Goal: Information Seeking & Learning: Learn about a topic

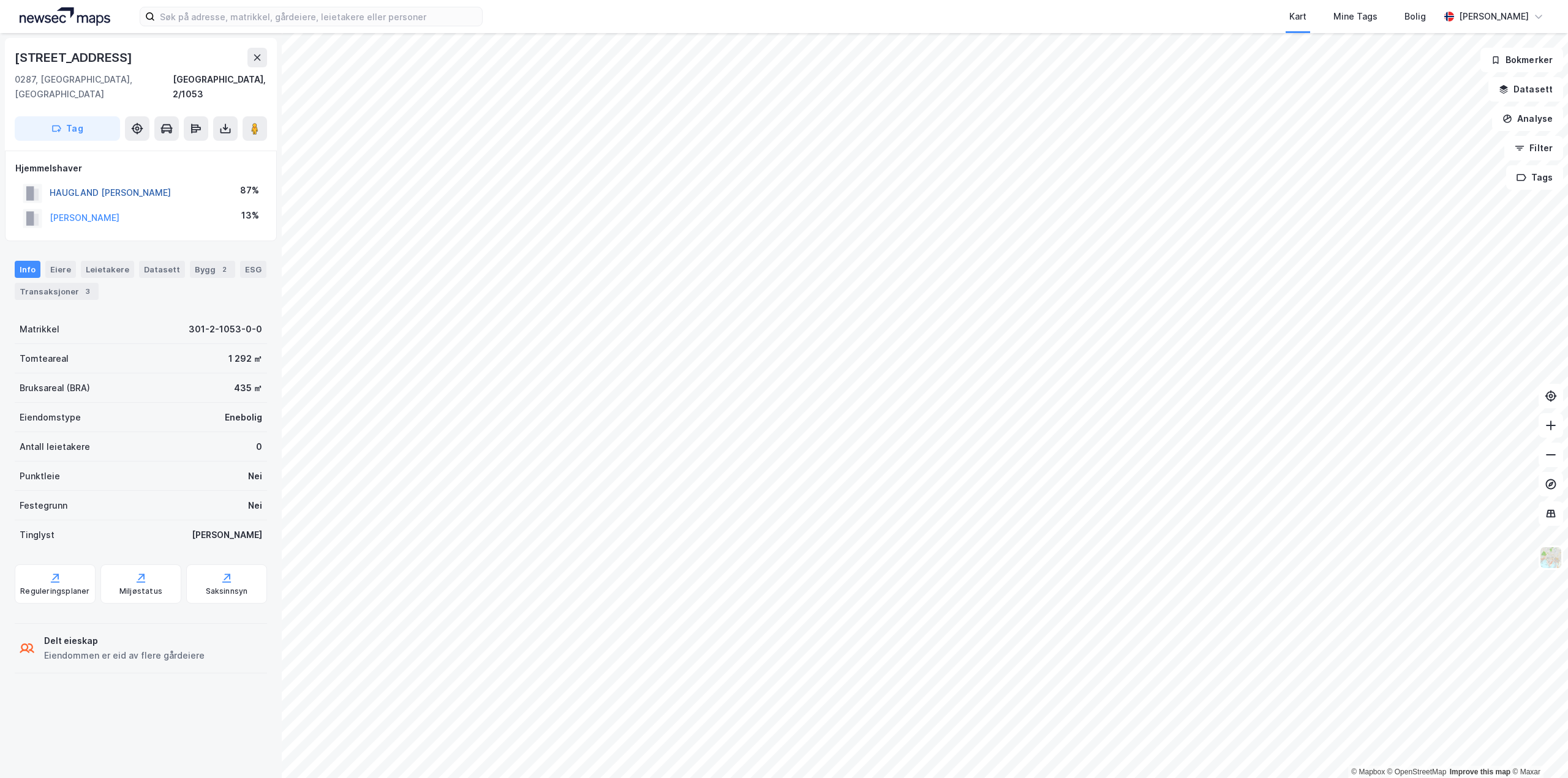
click at [0, 0] on button "HAUGLAND [PERSON_NAME]" at bounding box center [0, 0] width 0 height 0
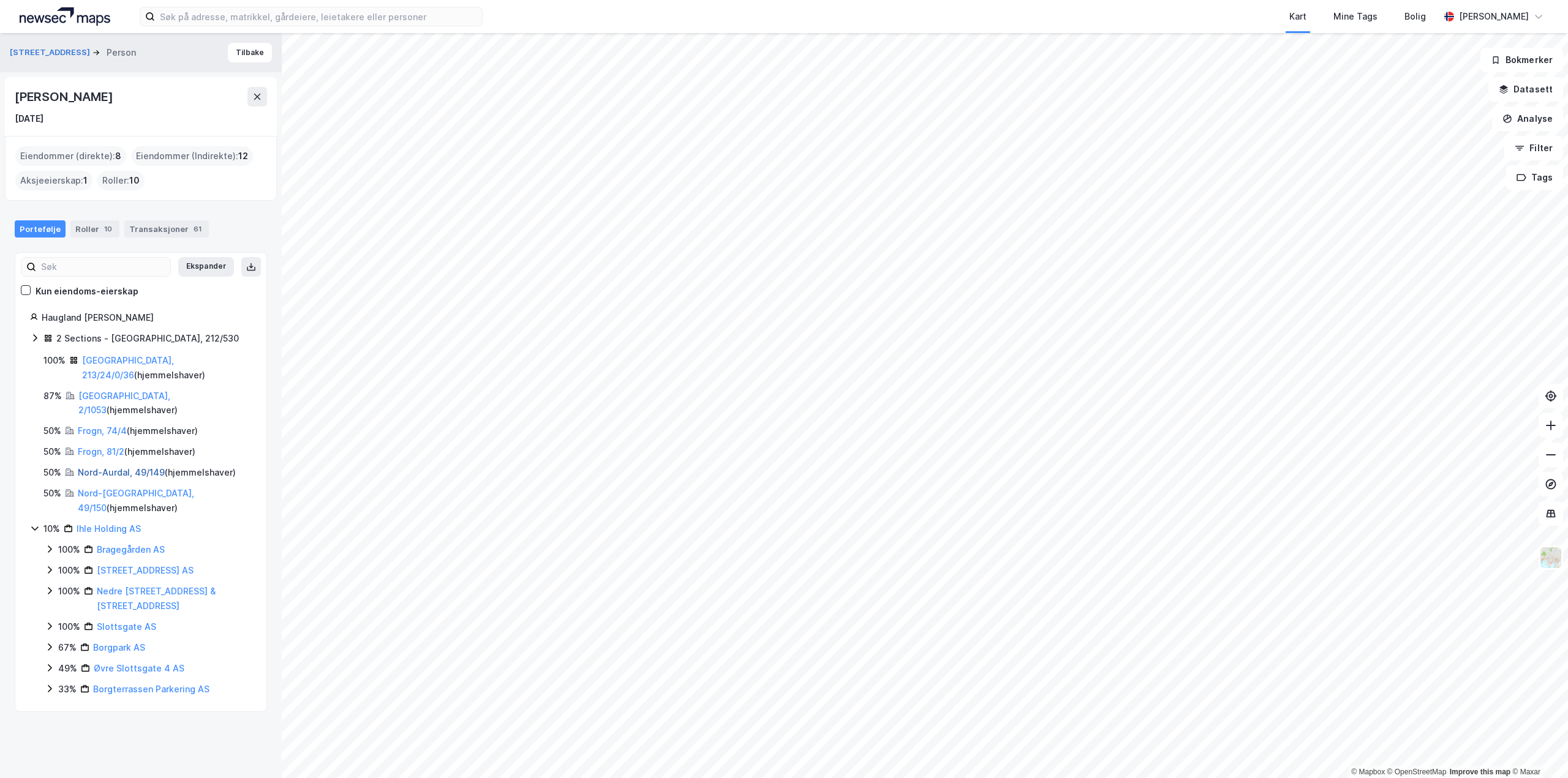
click at [106, 467] on link "Nord-Aurdal, 49/149" at bounding box center [121, 472] width 87 height 11
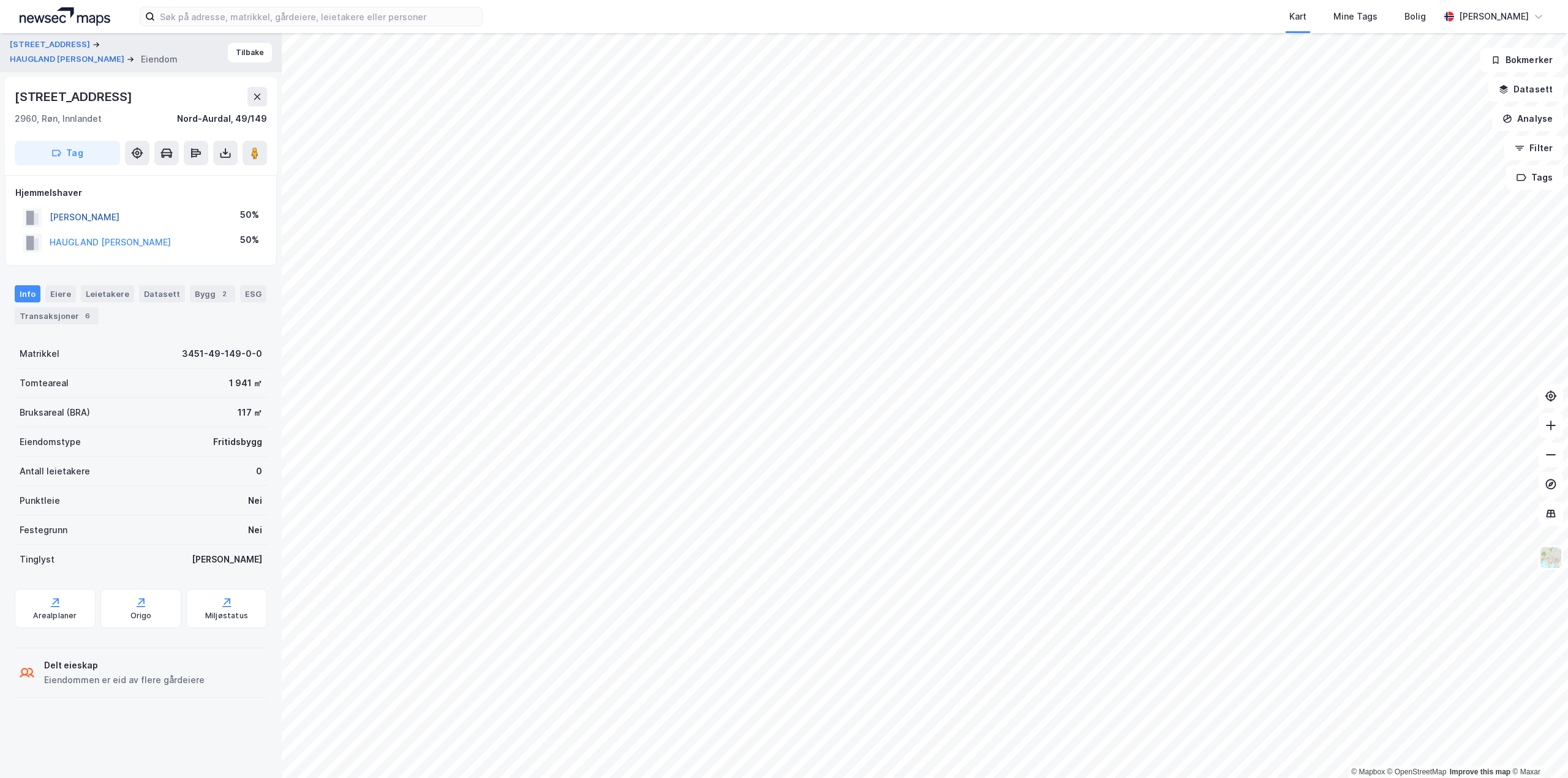
click at [0, 0] on button "[PERSON_NAME]" at bounding box center [0, 0] width 0 height 0
click at [0, 0] on button "HAUGLAND [PERSON_NAME]" at bounding box center [0, 0] width 0 height 0
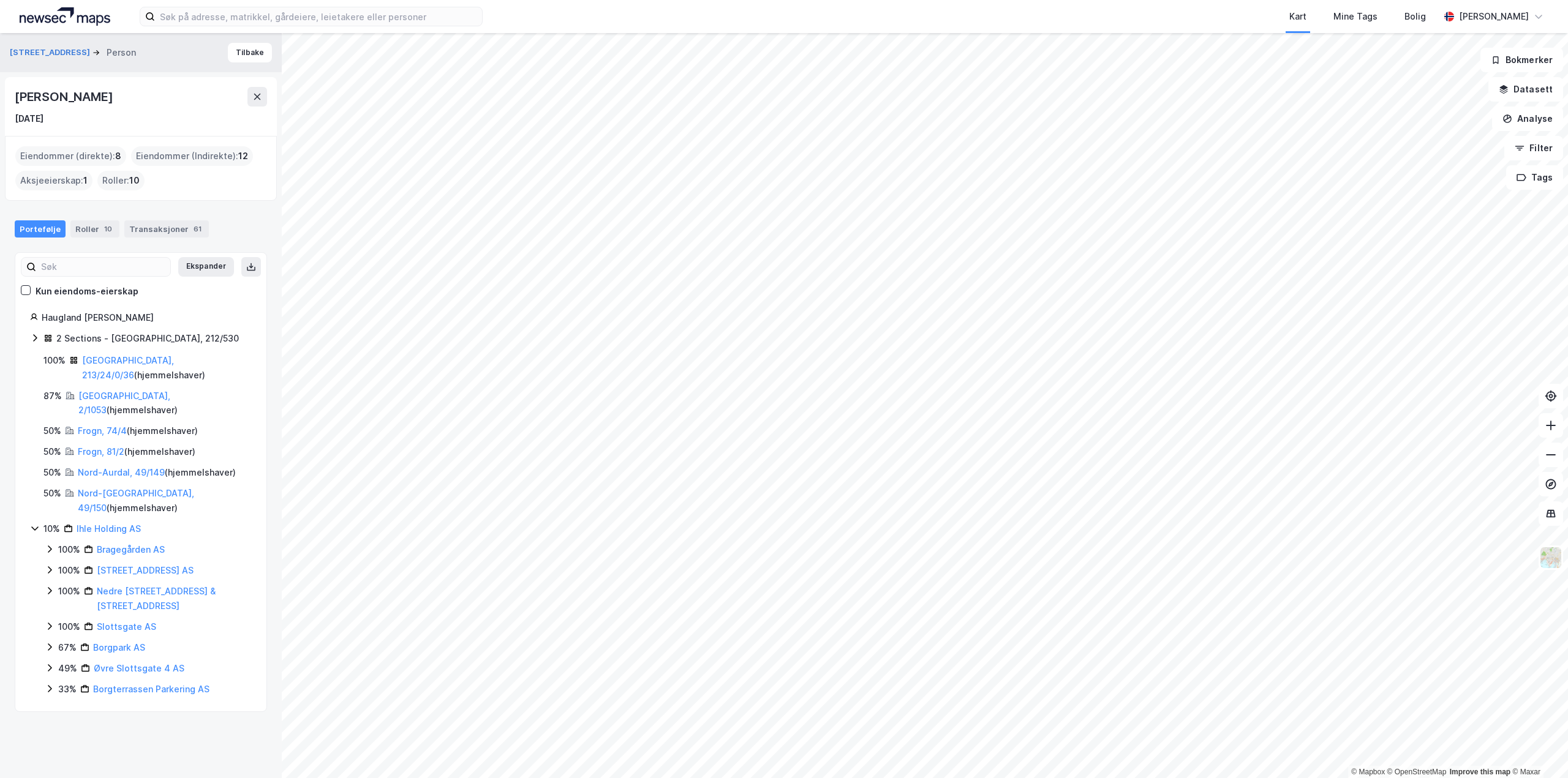
drag, startPoint x: 13, startPoint y: 92, endPoint x: 245, endPoint y: 84, distance: 232.1
click at [245, 84] on div "[PERSON_NAME] [DATE]" at bounding box center [141, 106] width 272 height 59
click at [235, 19] on input at bounding box center [319, 16] width 327 height 18
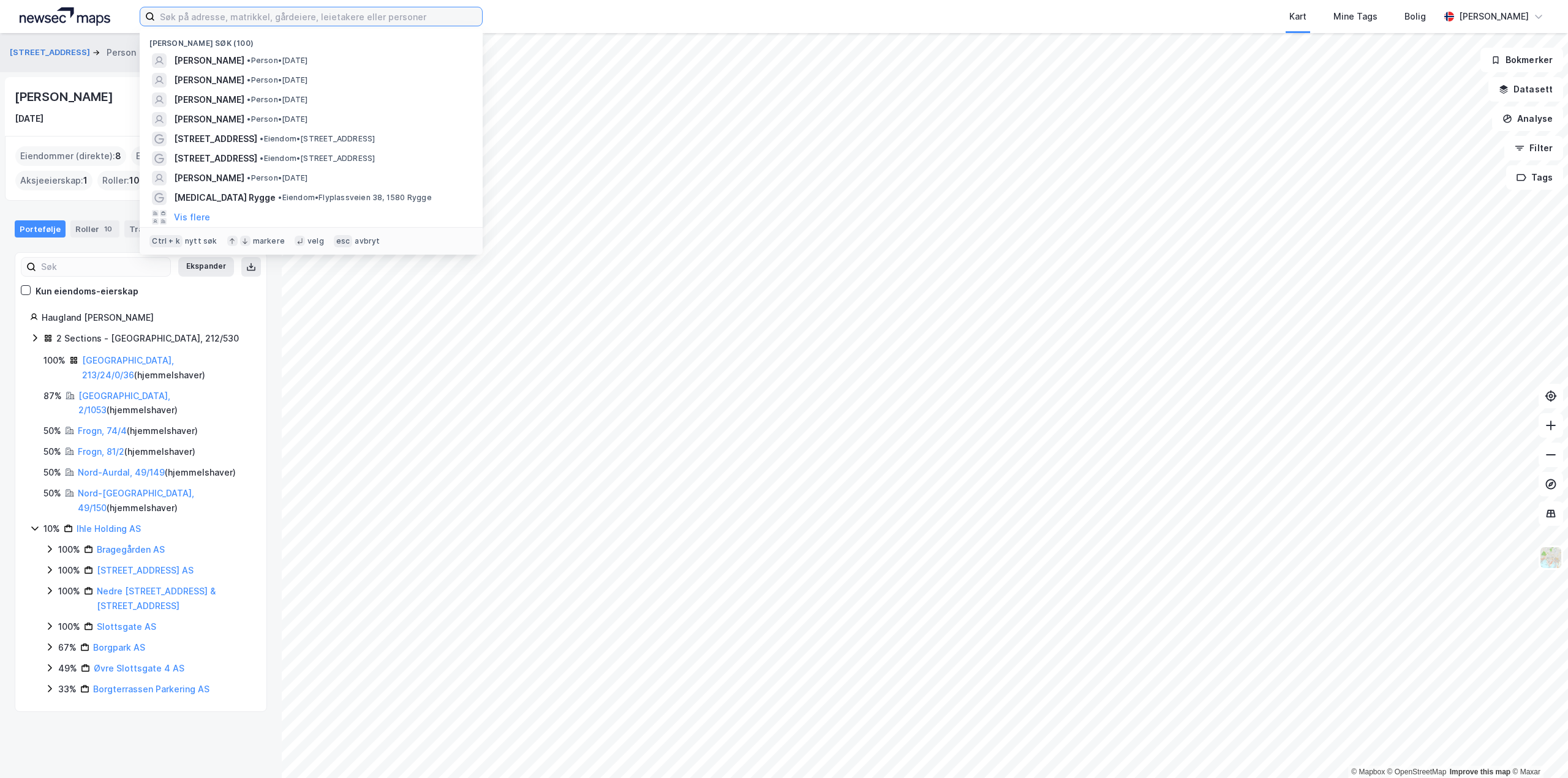
paste input "[PERSON_NAME]"
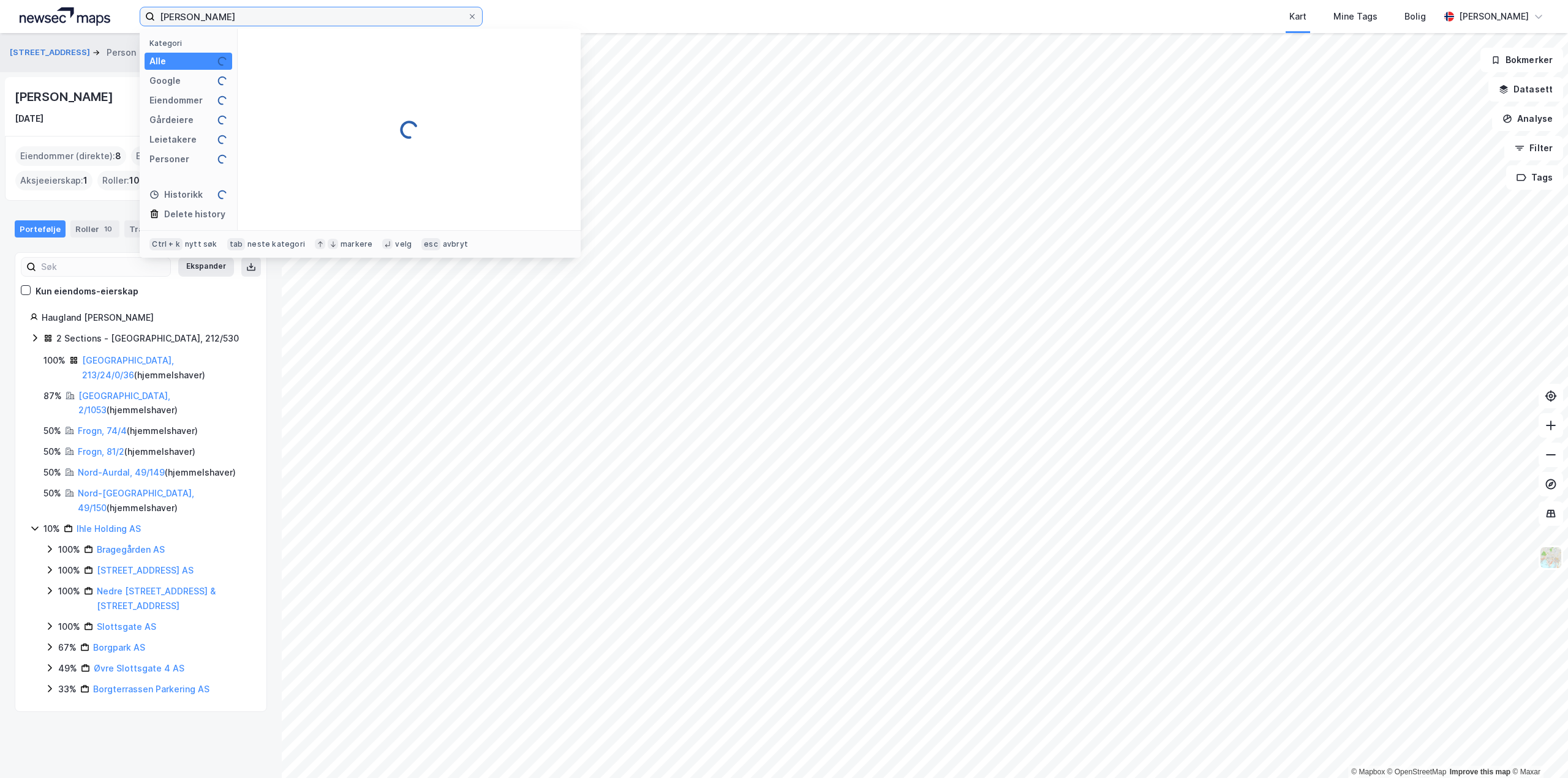
type input "[PERSON_NAME]"
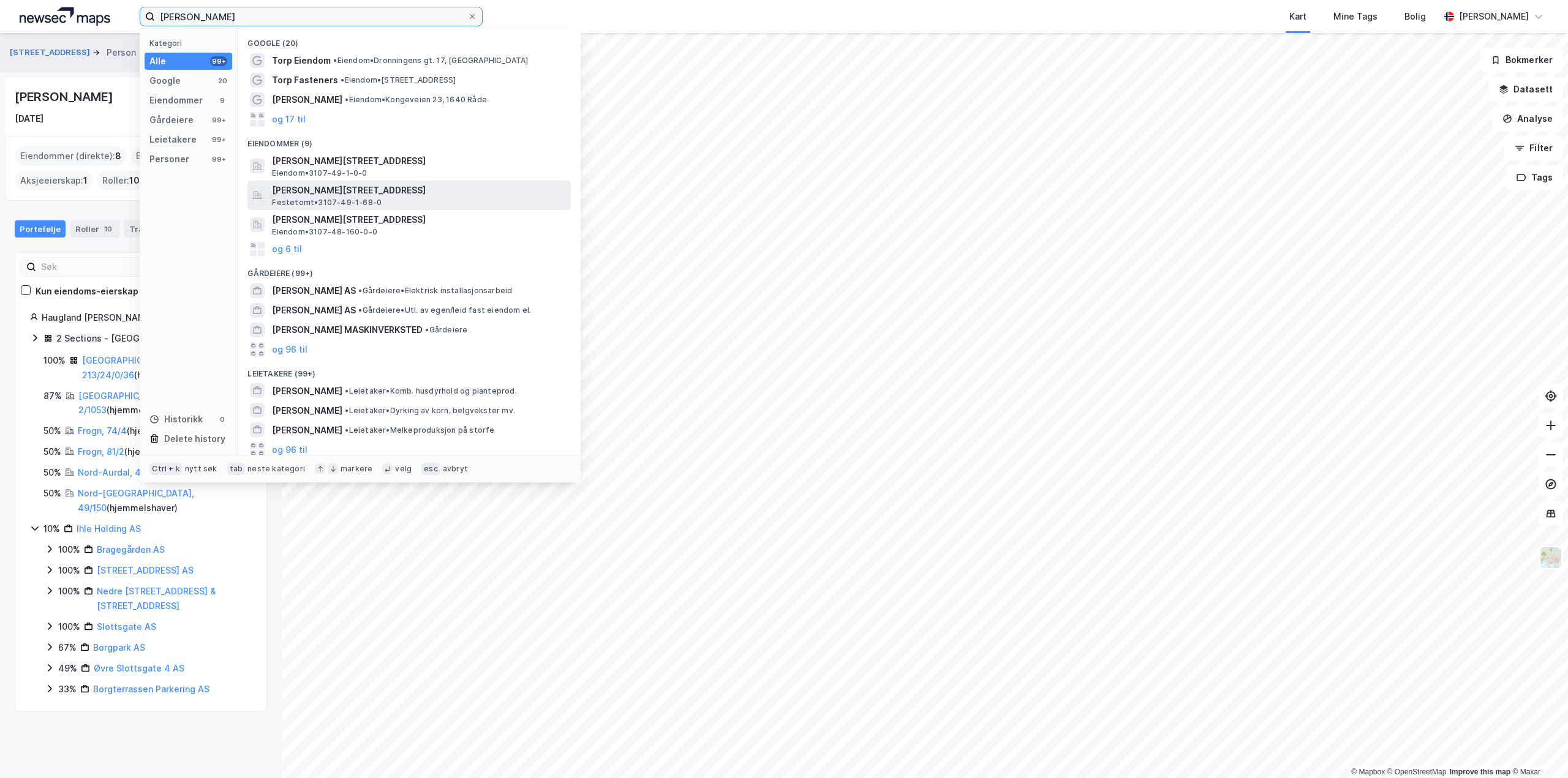
scroll to position [105, 0]
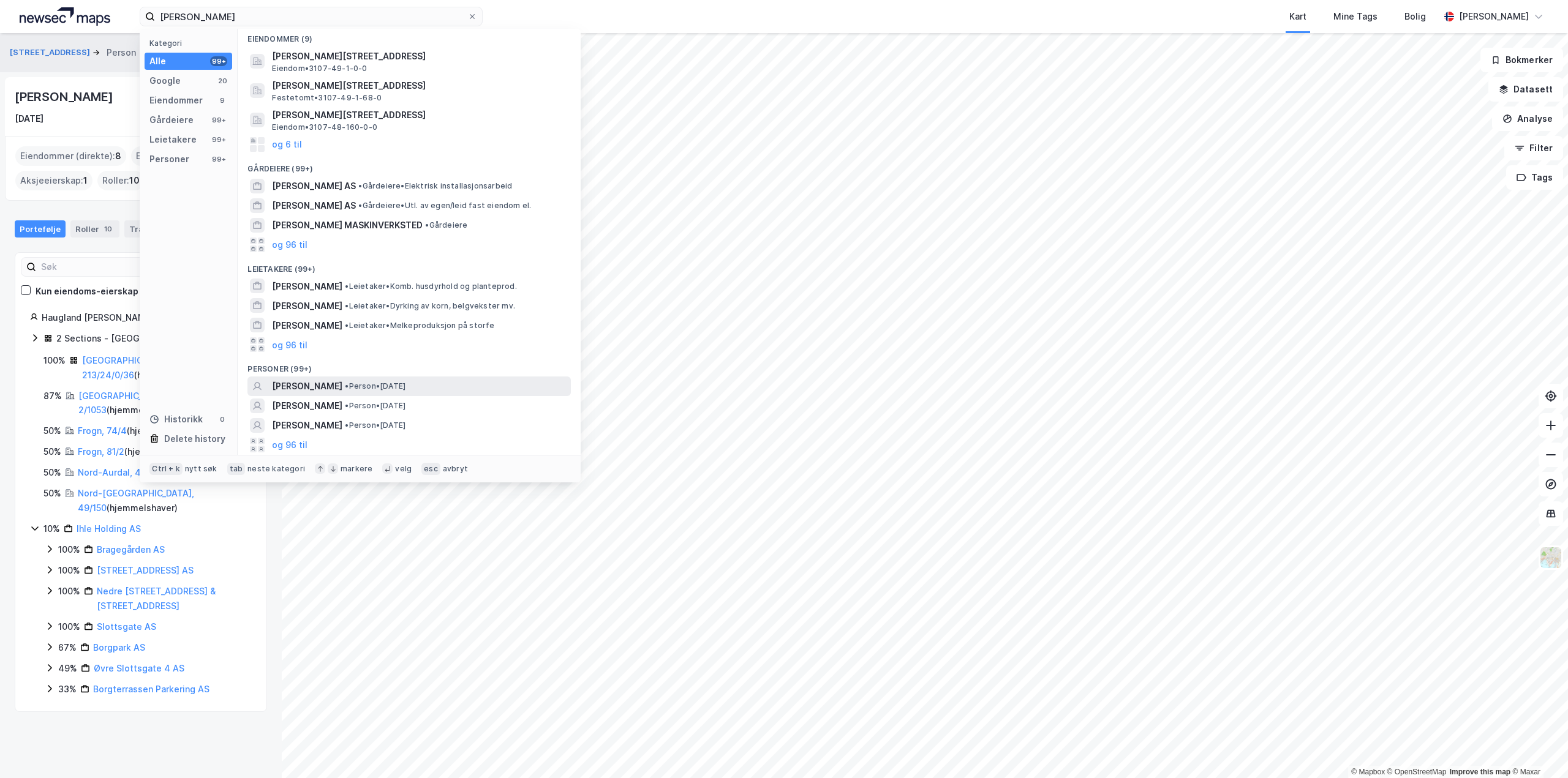
click at [294, 380] on span "[PERSON_NAME]" at bounding box center [307, 386] width 71 height 15
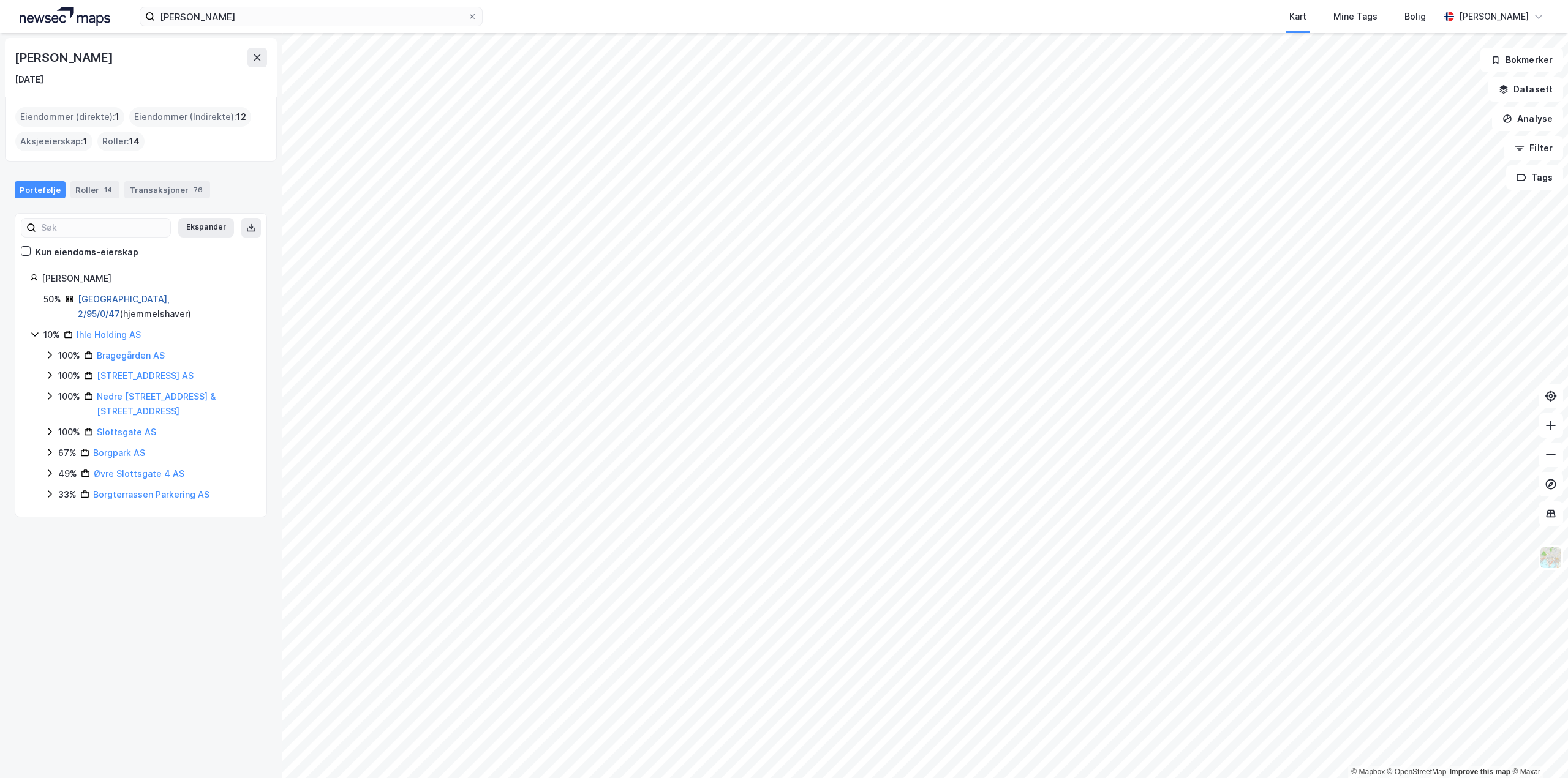
click at [111, 301] on link "[GEOGRAPHIC_DATA], 2/95/0/47" at bounding box center [123, 307] width 92 height 25
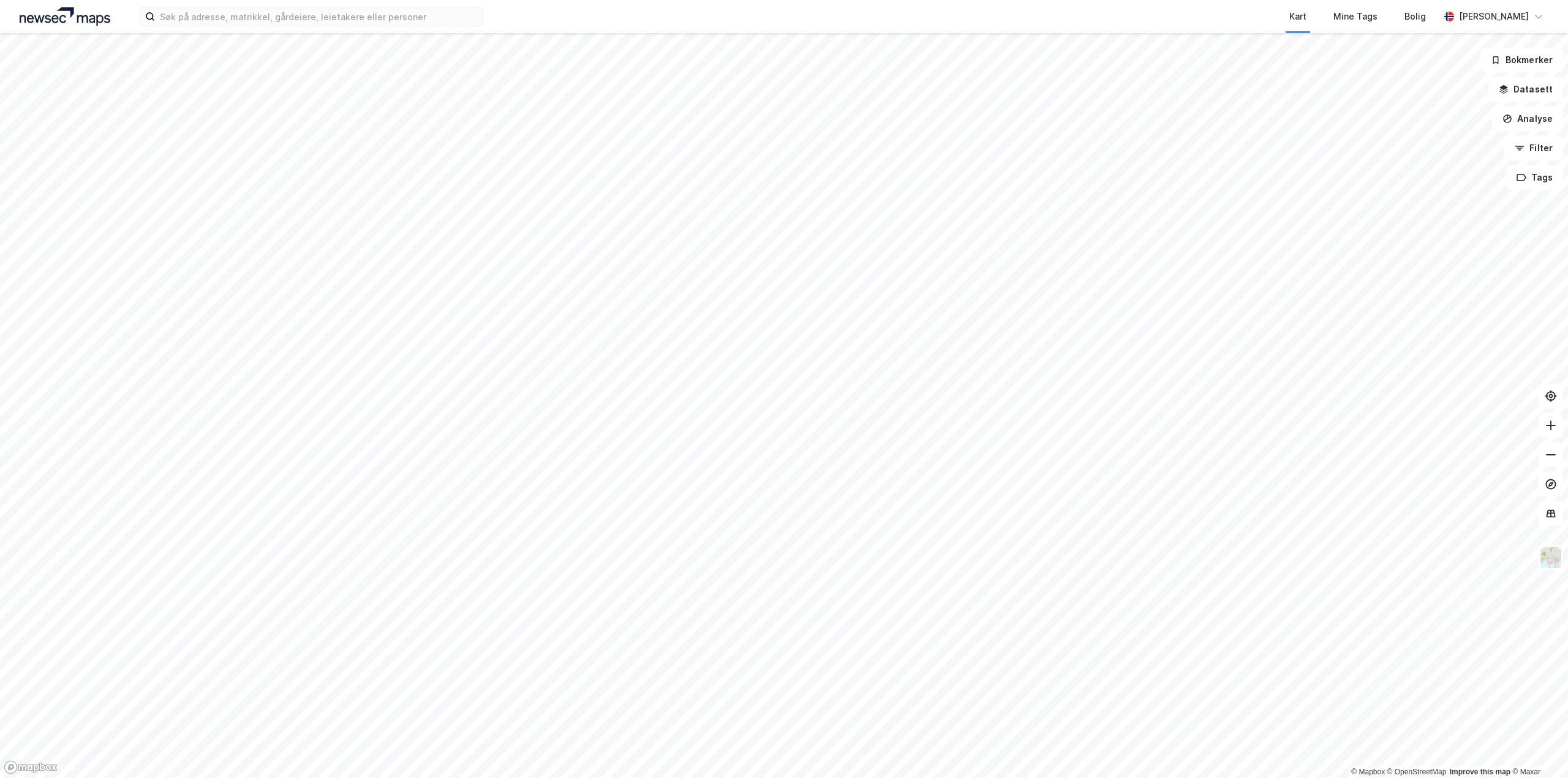
click at [407, 0] on html "Kart Mine Tags Bolig [PERSON_NAME] © Mapbox © OpenStreetMap Improve this map © …" at bounding box center [784, 389] width 1568 height 778
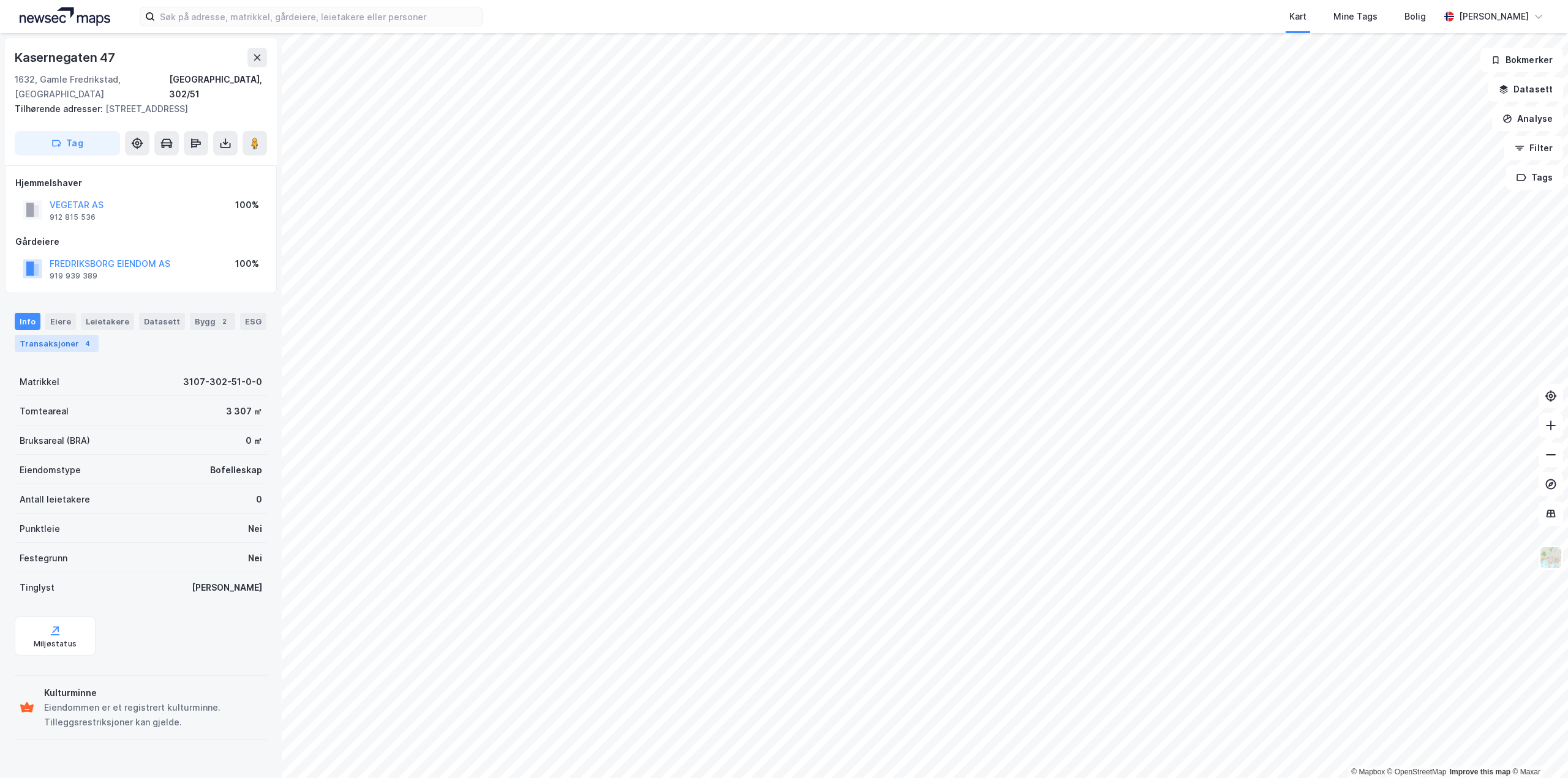
click at [62, 335] on div "Transaksjoner 4" at bounding box center [56, 344] width 84 height 17
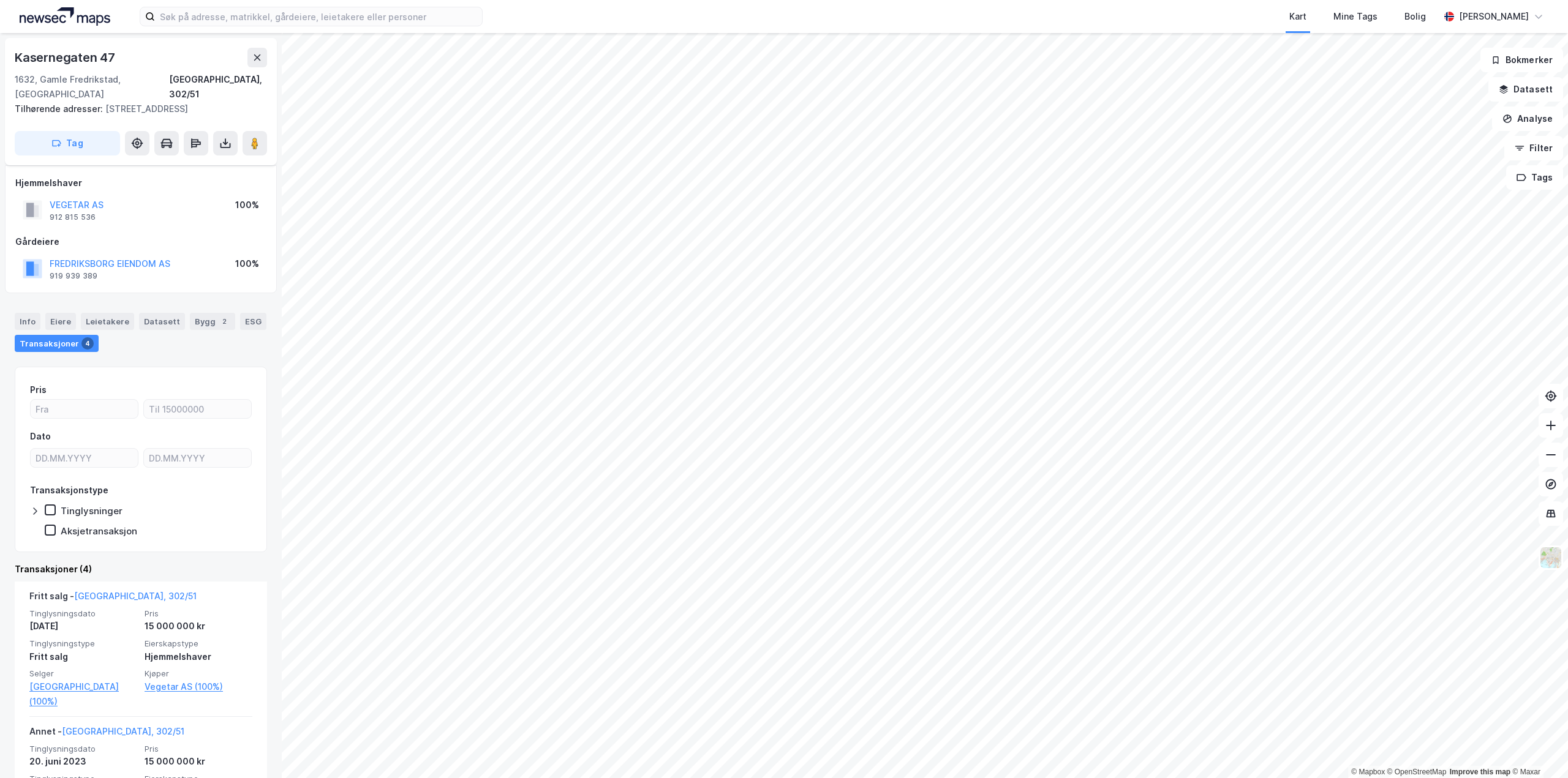
scroll to position [306, 0]
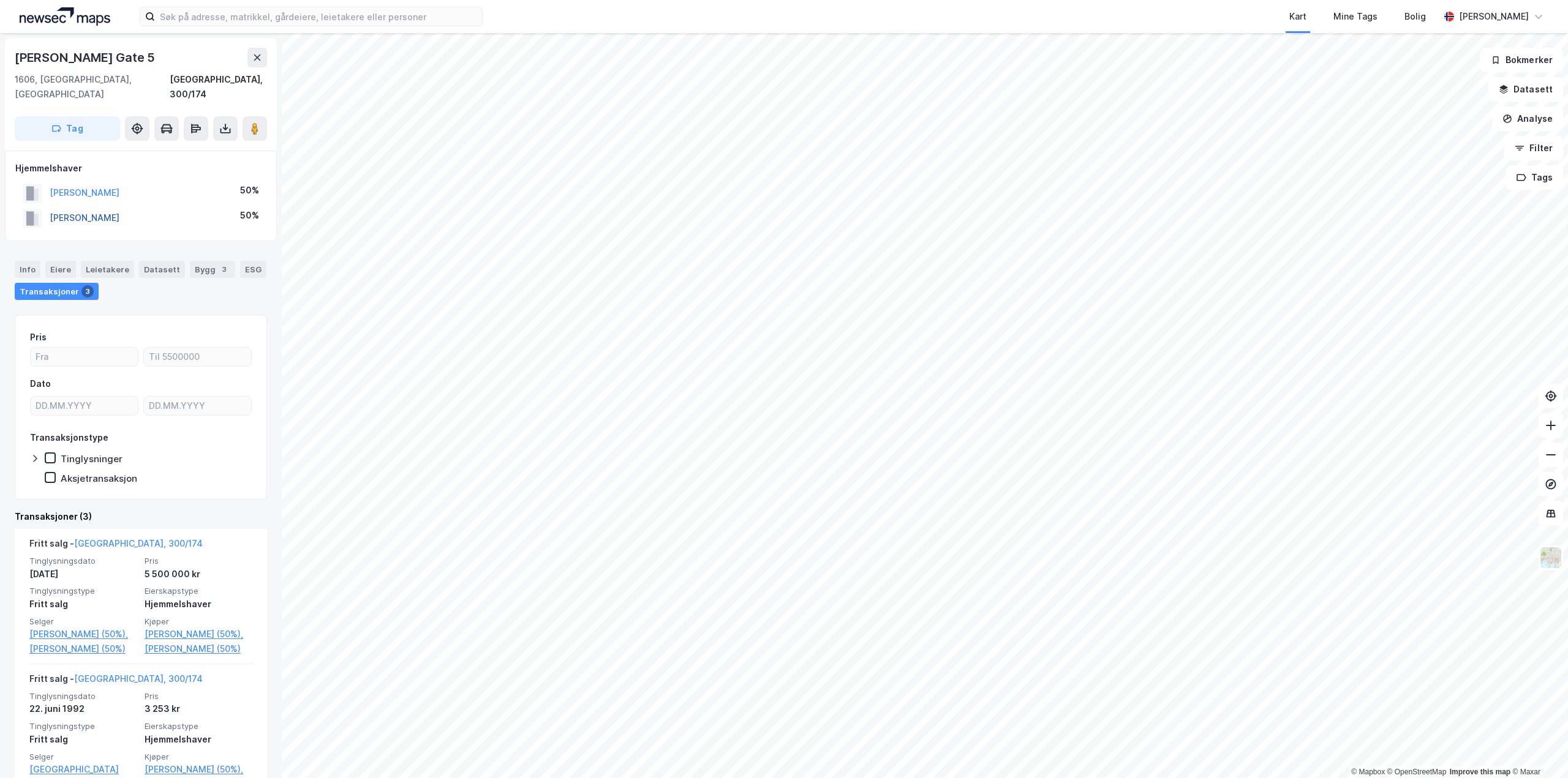
click at [0, 0] on button "BRYNILDSEN JON ERIK" at bounding box center [0, 0] width 0 height 0
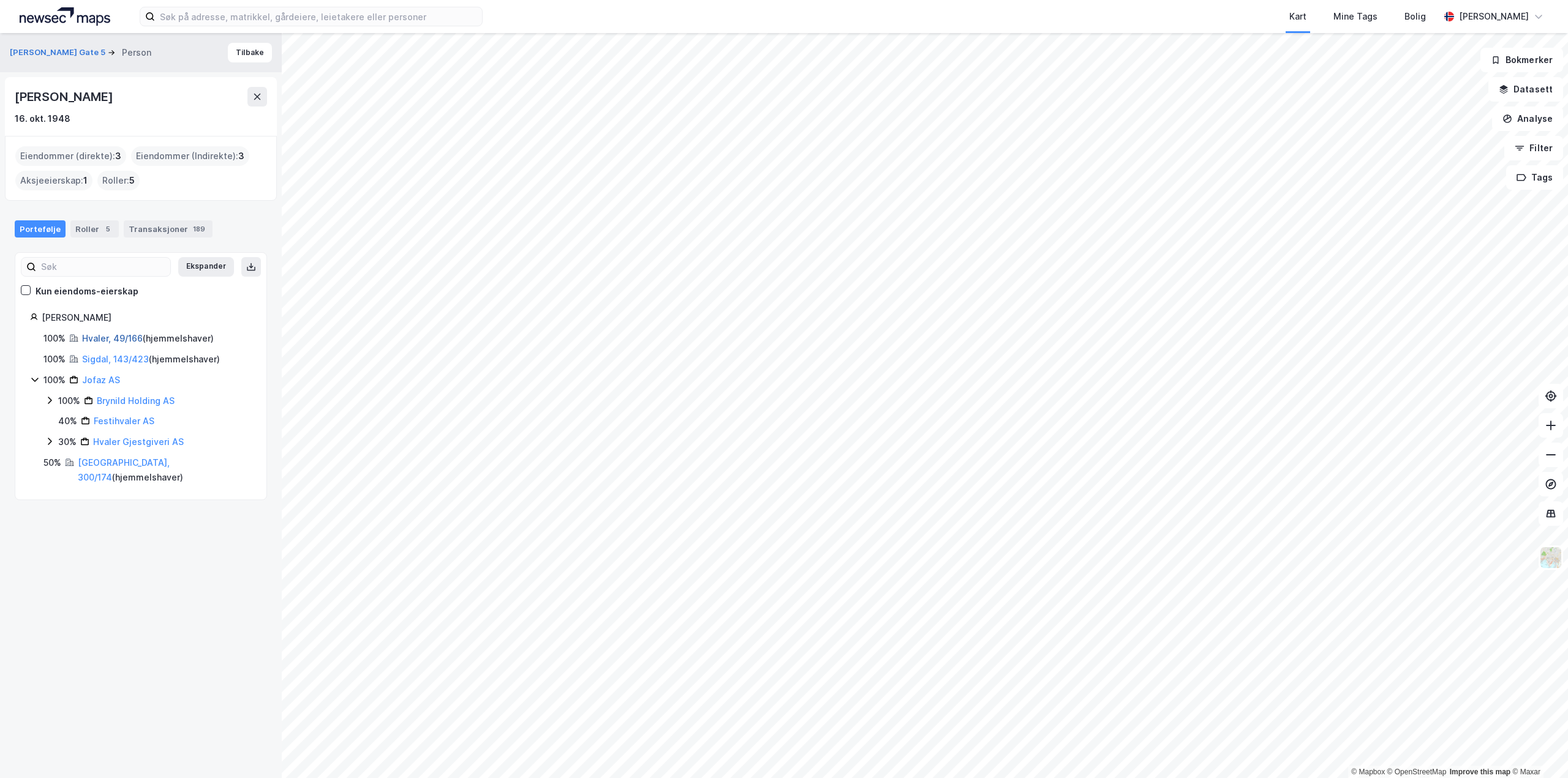
click at [128, 338] on link "Hvaler, 49/166" at bounding box center [112, 338] width 61 height 11
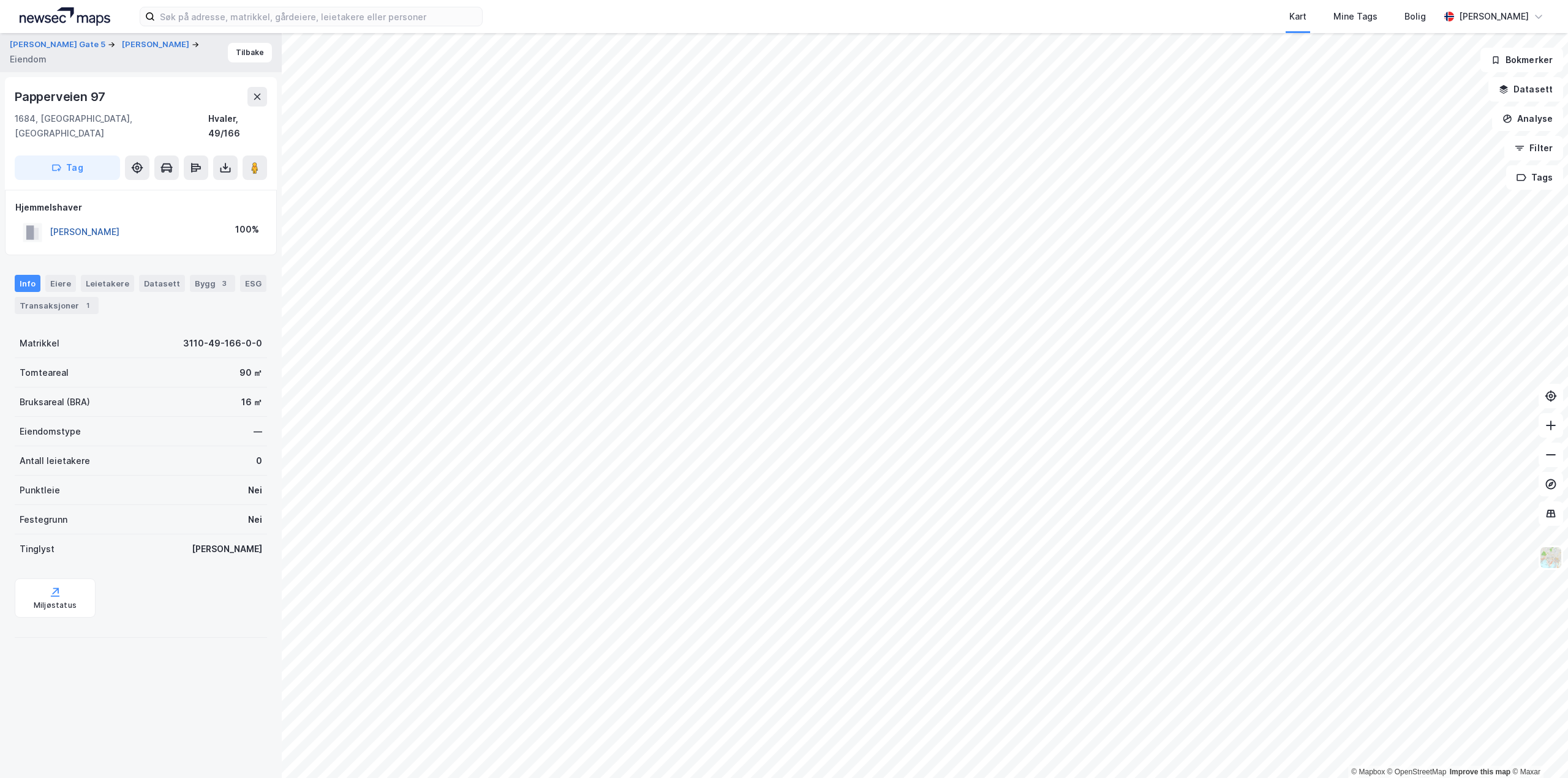
click at [0, 0] on button "BRYNILDSEN JON ERIK" at bounding box center [0, 0] width 0 height 0
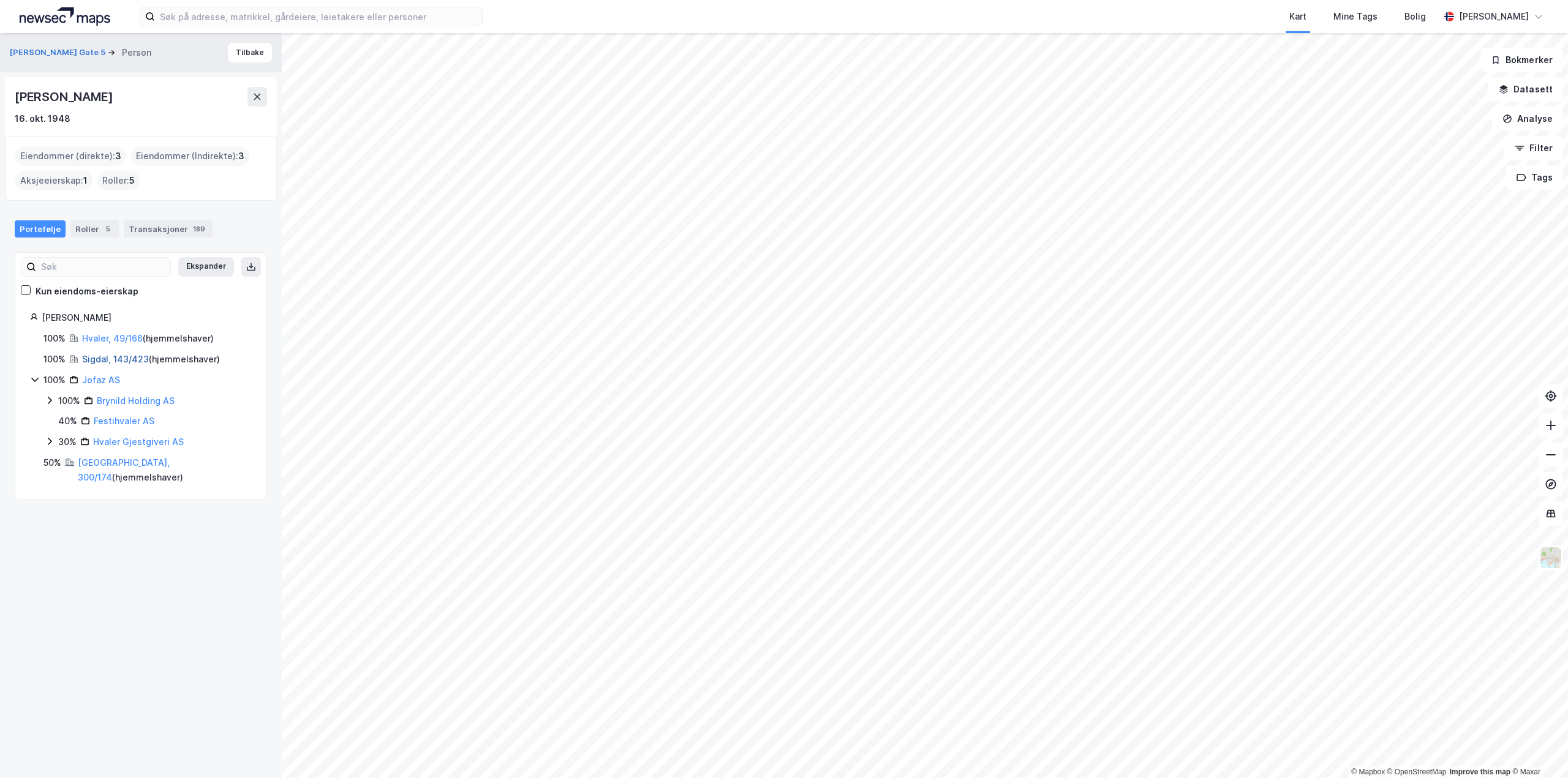
click at [100, 355] on link "Sigdal, 143/423" at bounding box center [115, 359] width 67 height 11
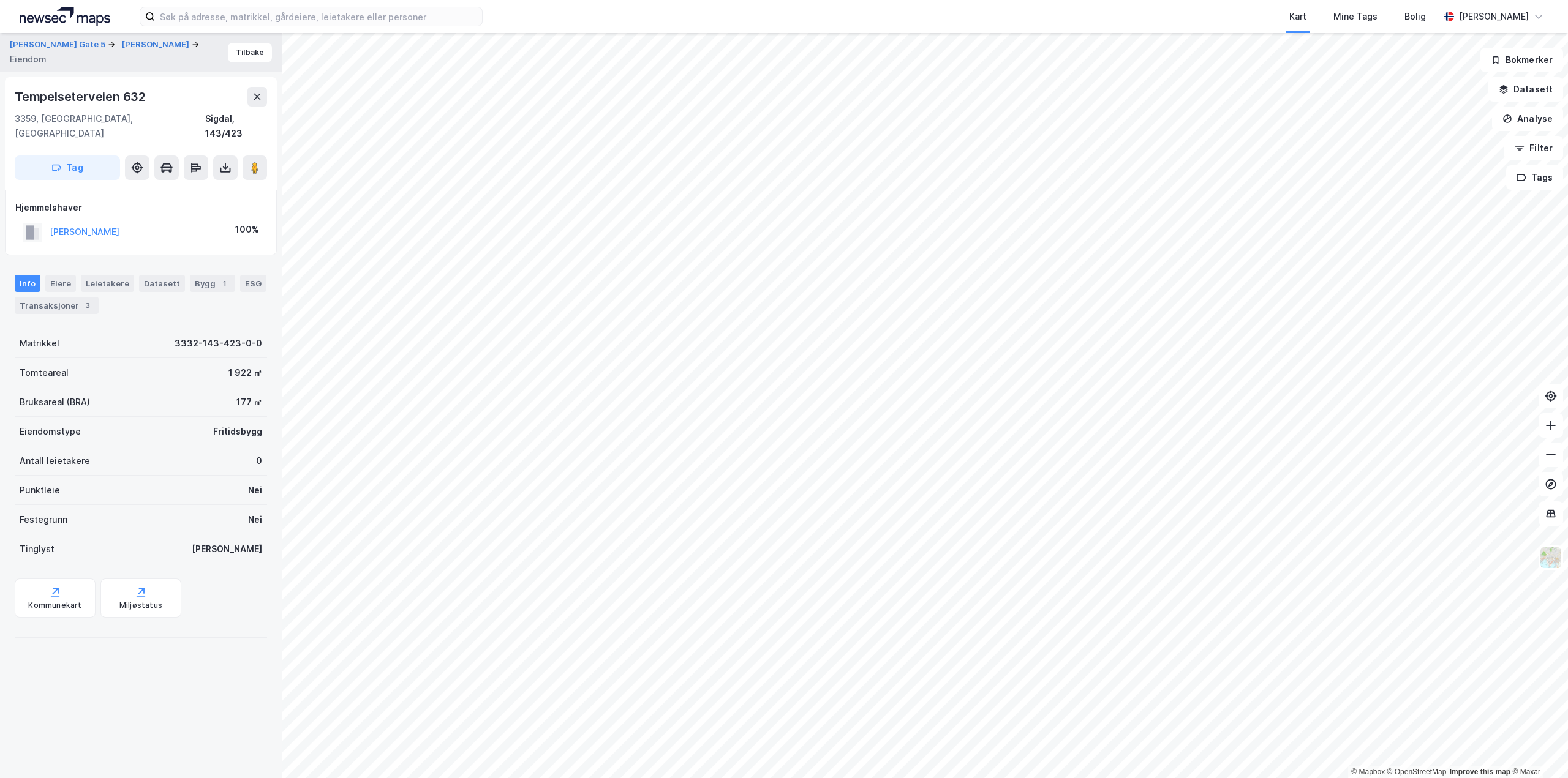
click at [272, 69] on div "© Mapbox © OpenStreetMap Improve this map © Maxar Bjarne Aas Gate 5 BRYNILDSEN …" at bounding box center [784, 405] width 1568 height 745
click at [250, 21] on input at bounding box center [319, 16] width 327 height 18
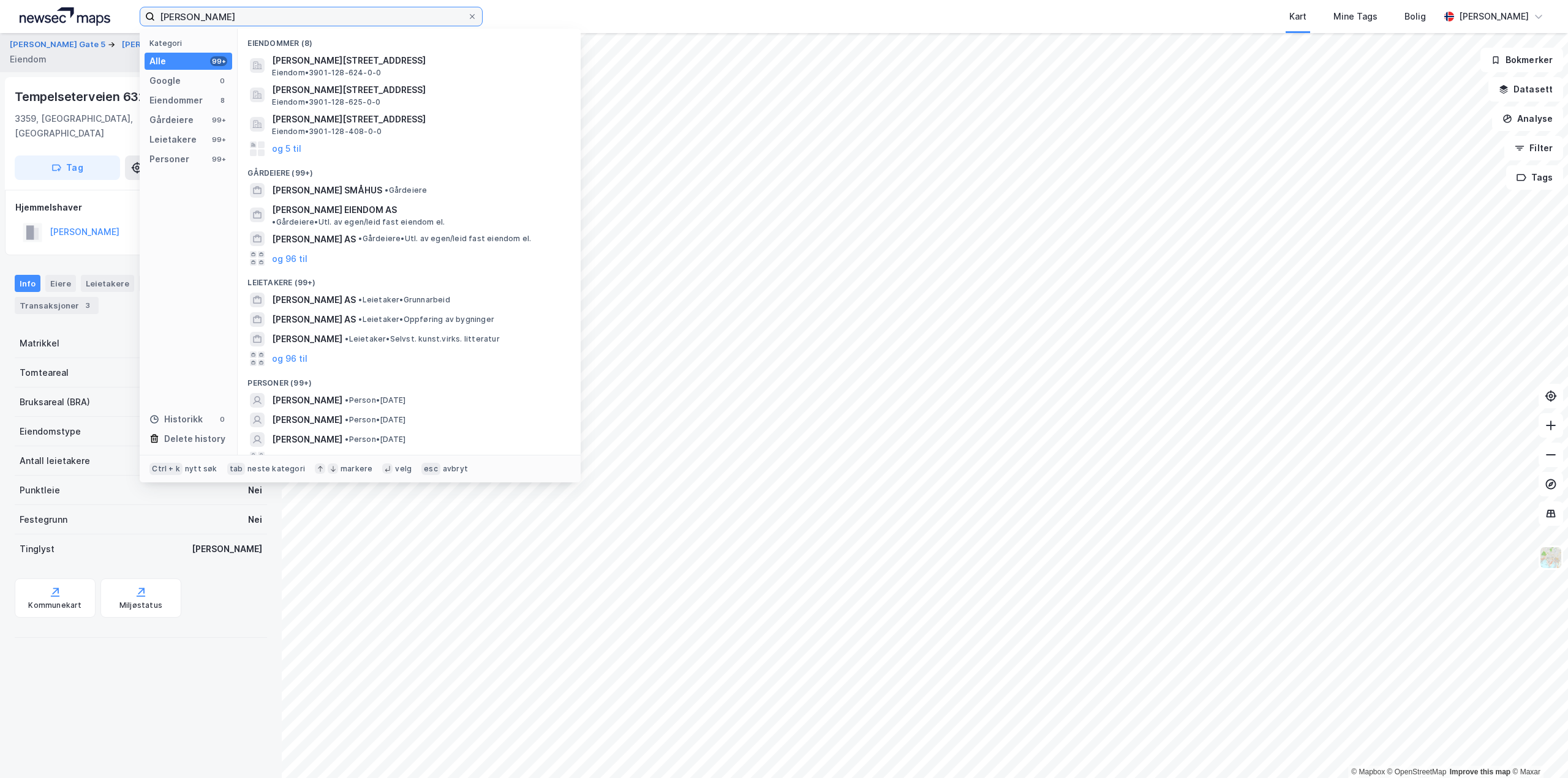
type input "paul børseth"
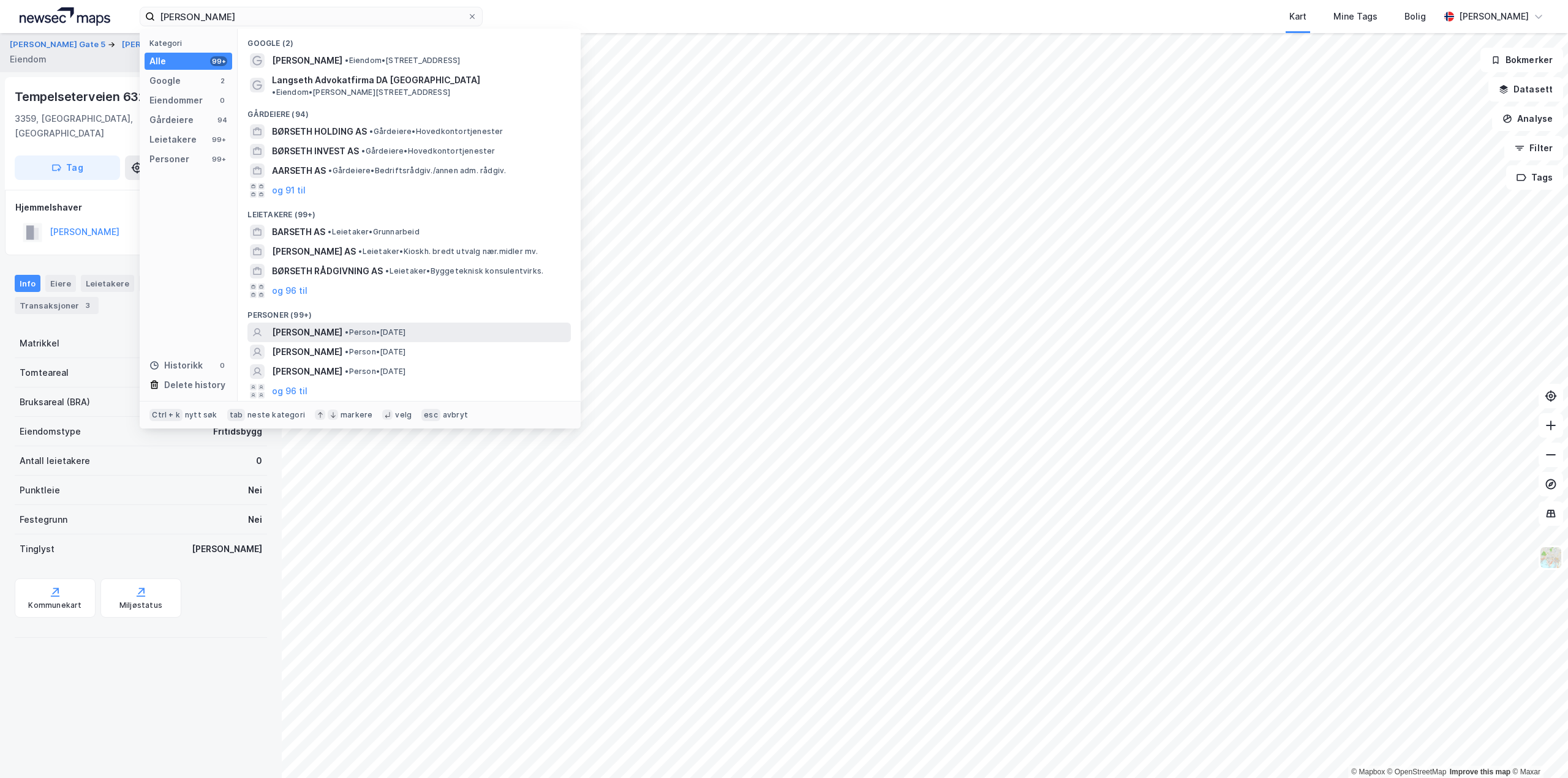
click at [300, 325] on span "[PERSON_NAME]" at bounding box center [307, 332] width 71 height 15
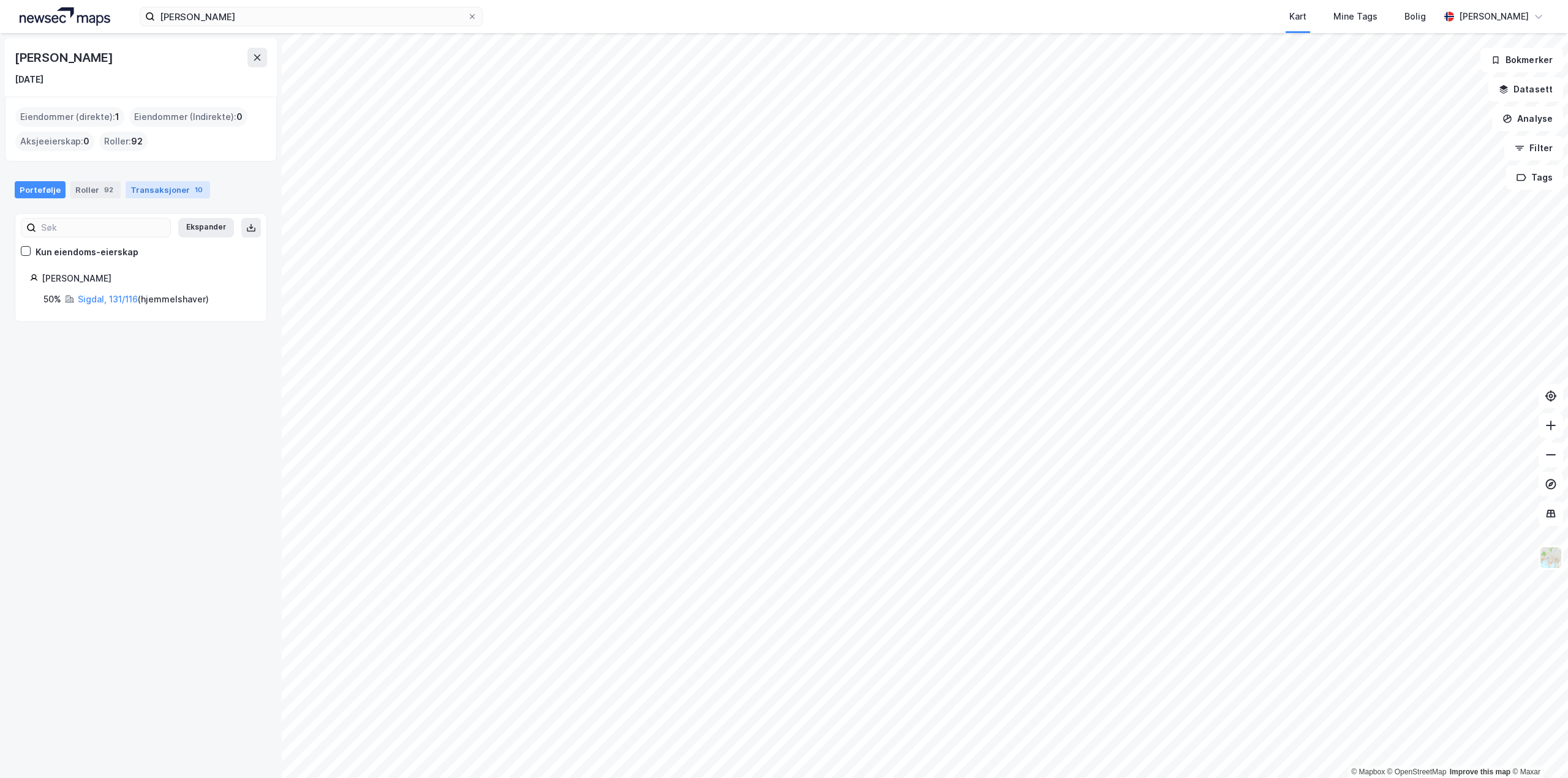
click at [136, 191] on div "Transaksjoner 10" at bounding box center [168, 190] width 84 height 17
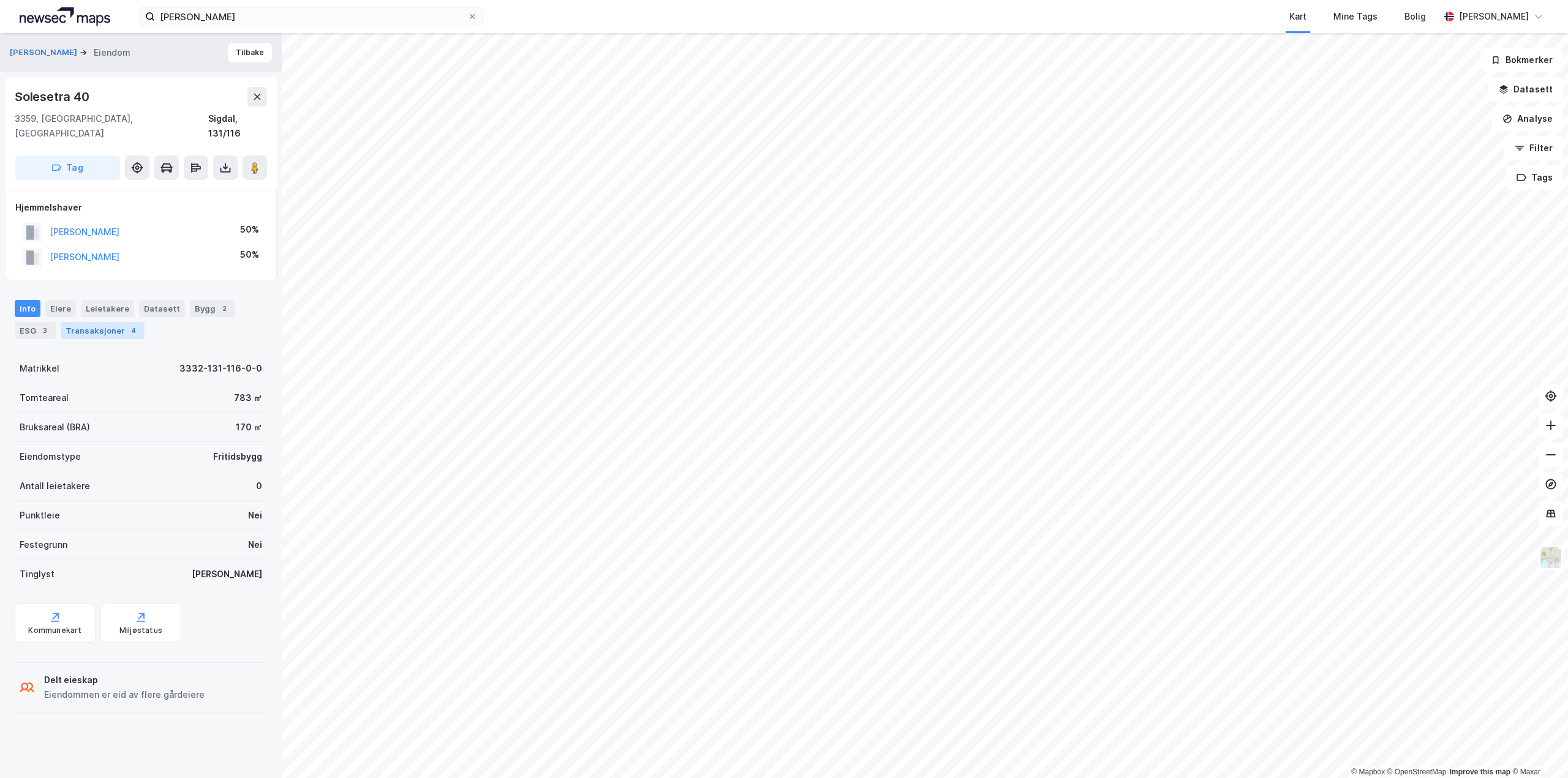
click at [84, 322] on div "Transaksjoner 4" at bounding box center [102, 330] width 84 height 17
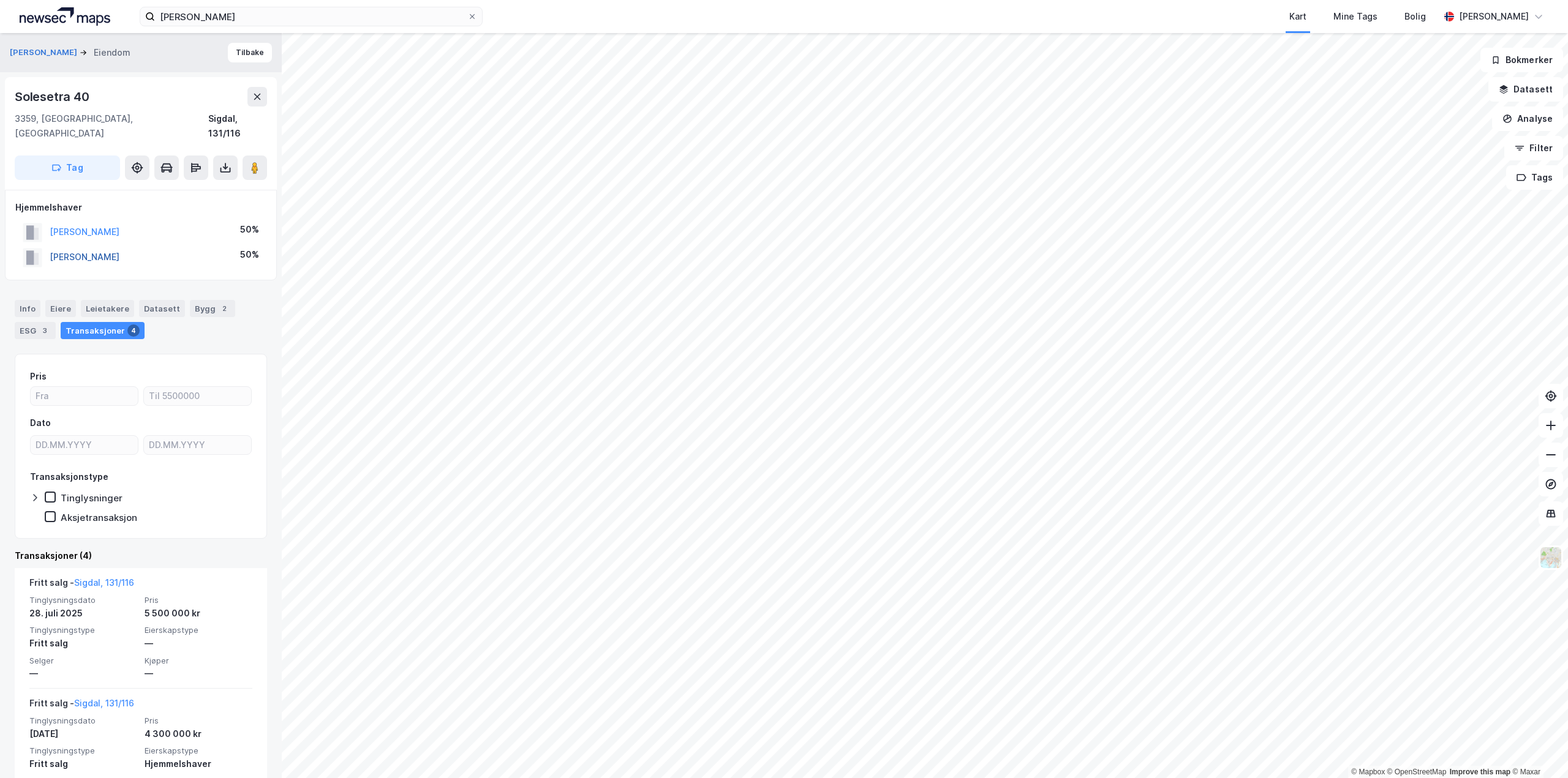
click at [0, 0] on button "APALNES HANNE CECILIE" at bounding box center [0, 0] width 0 height 0
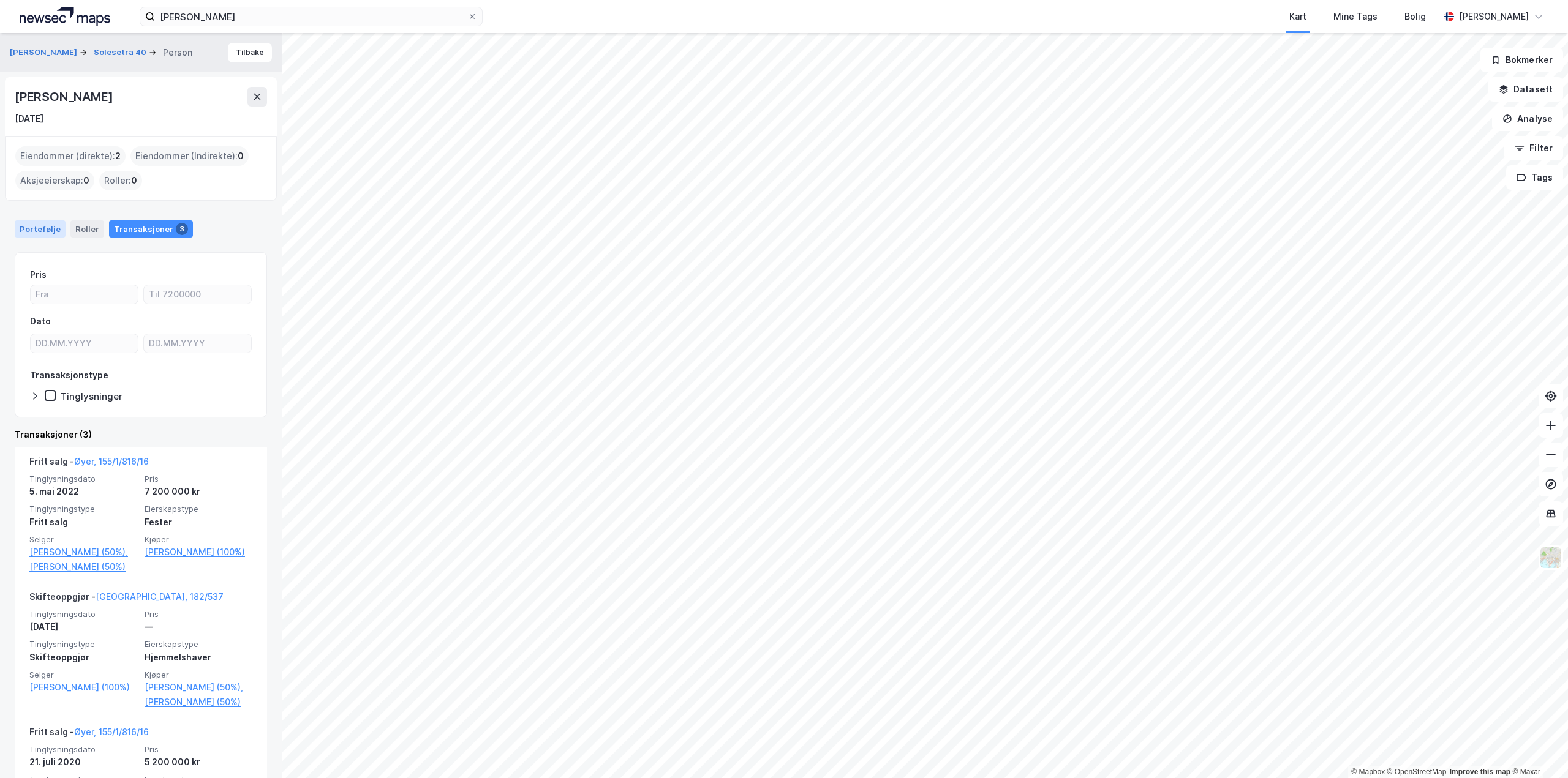
click at [30, 230] on div "Portefølje" at bounding box center [40, 229] width 51 height 17
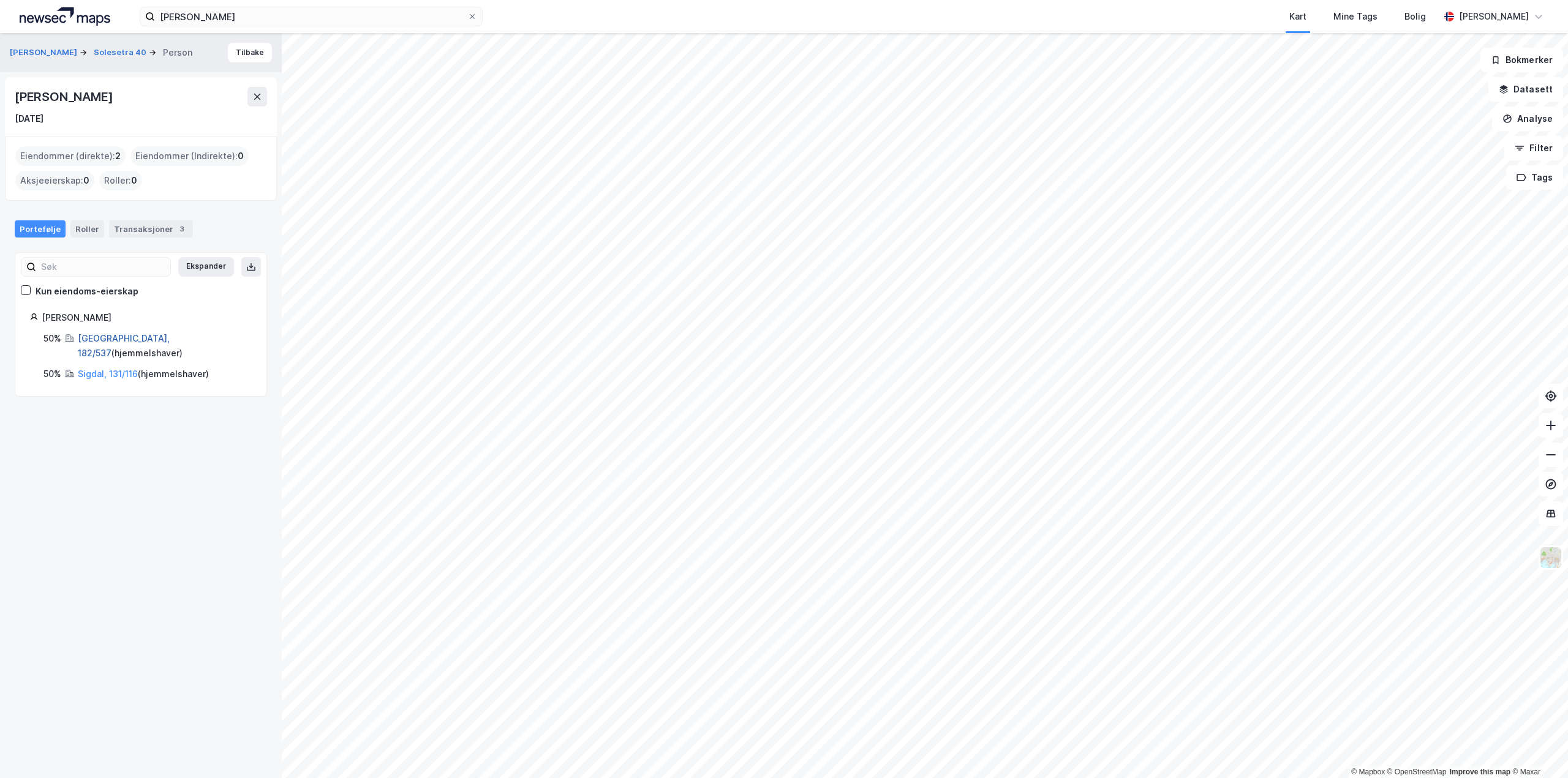
click at [91, 338] on link "Oslo, 182/537" at bounding box center [123, 345] width 92 height 25
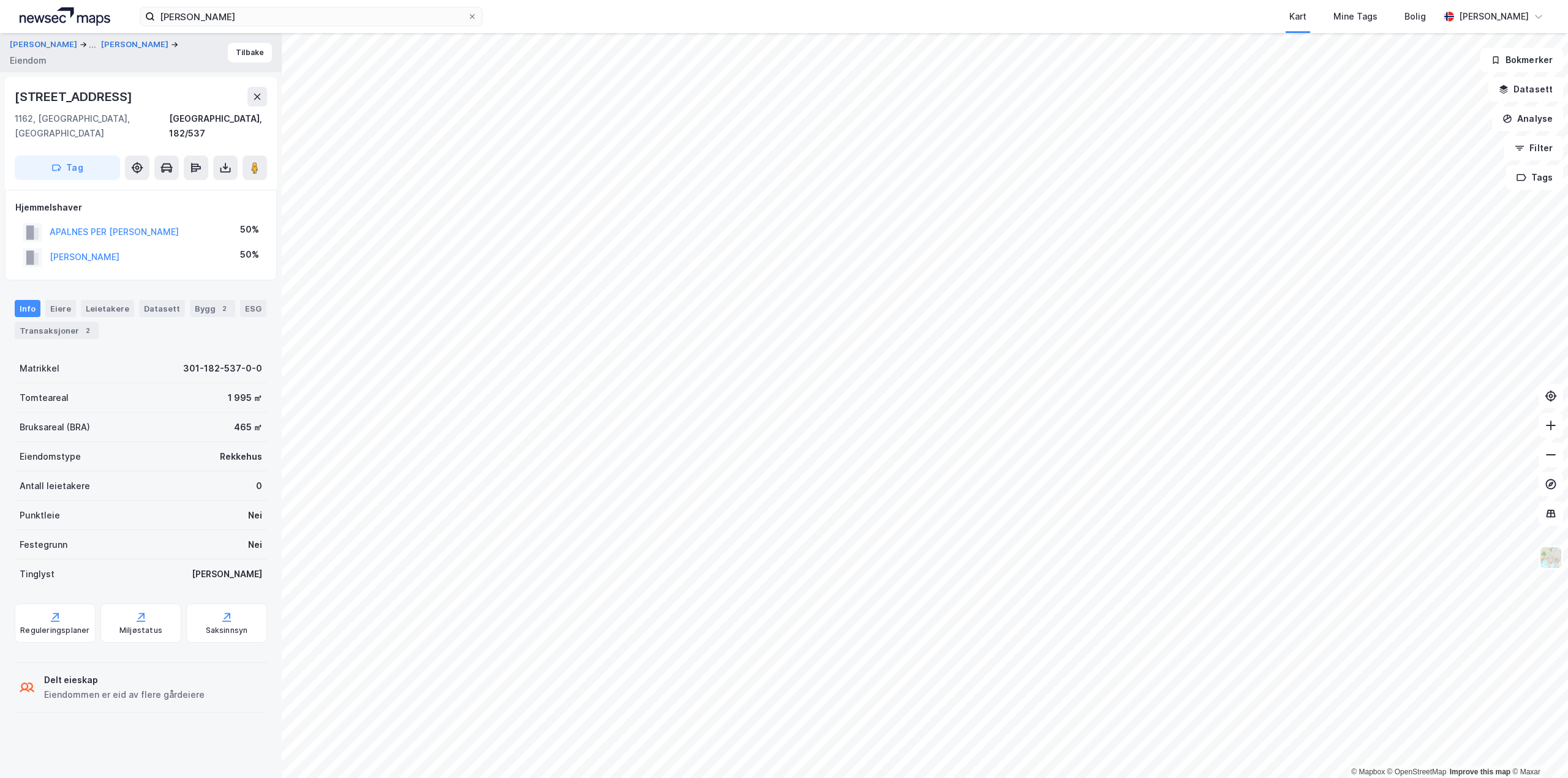
click at [716, 0] on html "paul børseth Kart Mine Tags Bolig Aleksander Moholdt © Mapbox © OpenStreetMap I…" at bounding box center [784, 389] width 1568 height 778
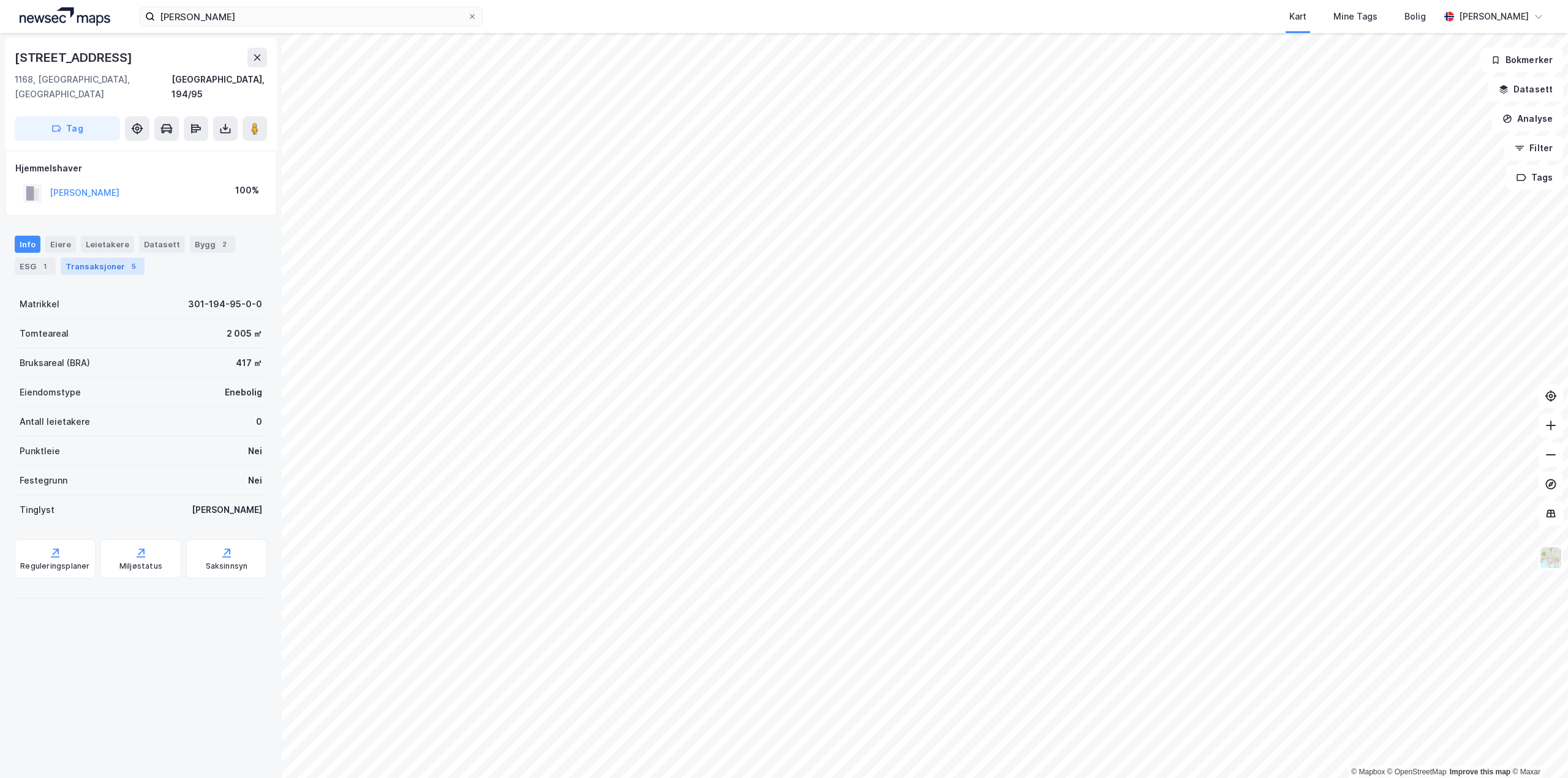
click at [99, 258] on div "Transaksjoner 5" at bounding box center [102, 266] width 84 height 17
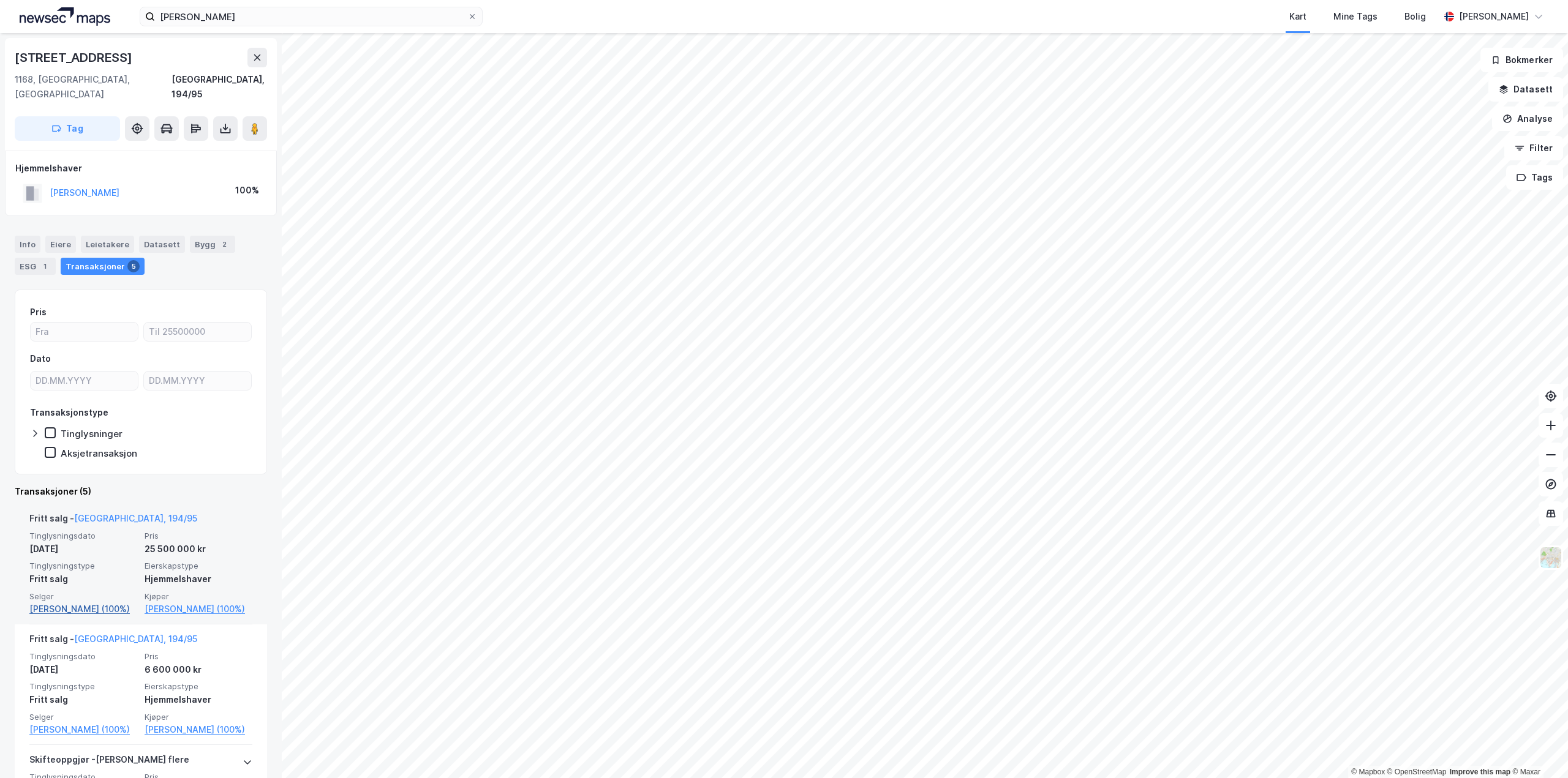
click at [77, 602] on link "Danielsen Per (100%)" at bounding box center [83, 609] width 108 height 15
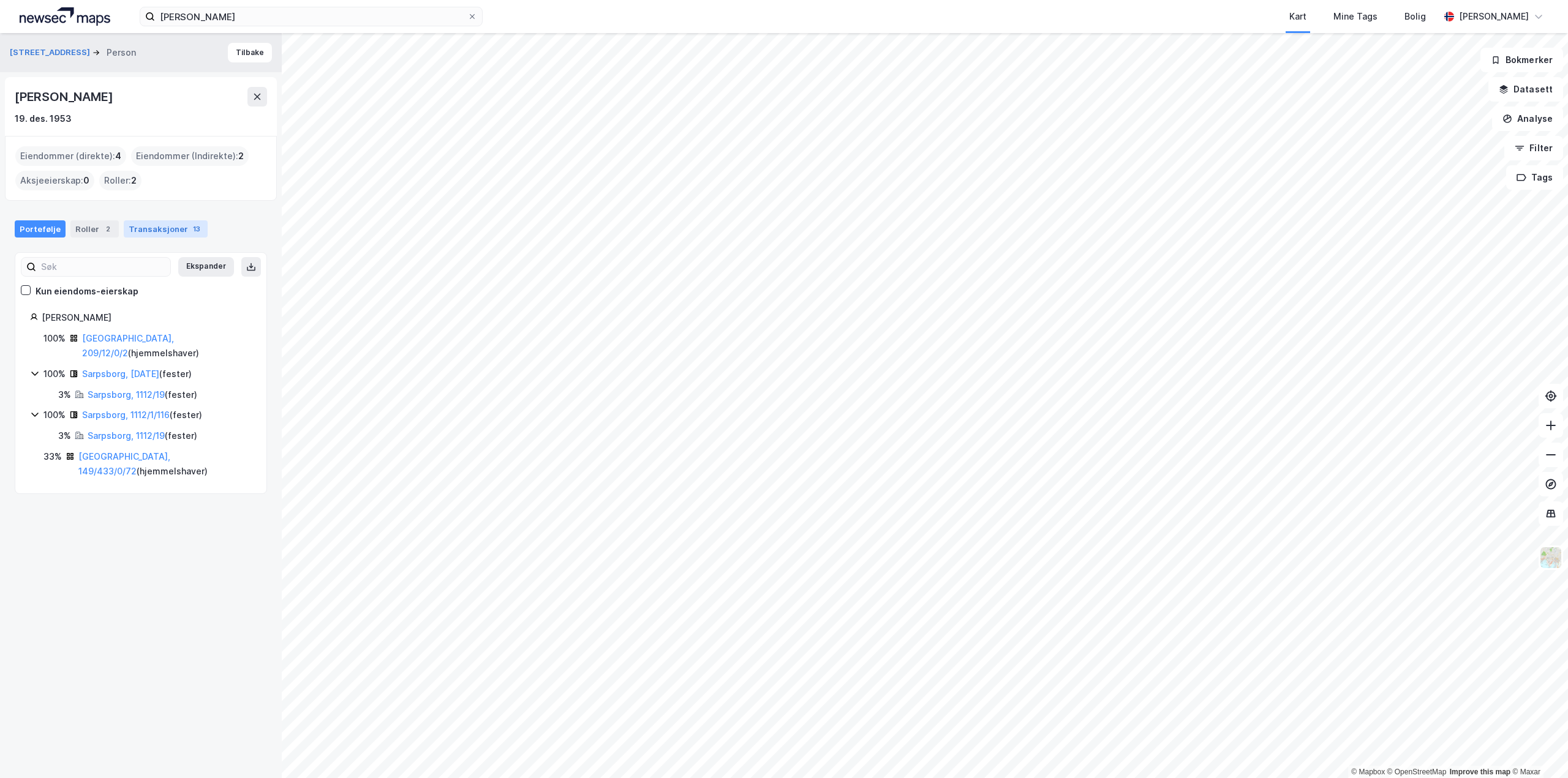
click at [175, 224] on div "Transaksjoner 13" at bounding box center [166, 229] width 84 height 17
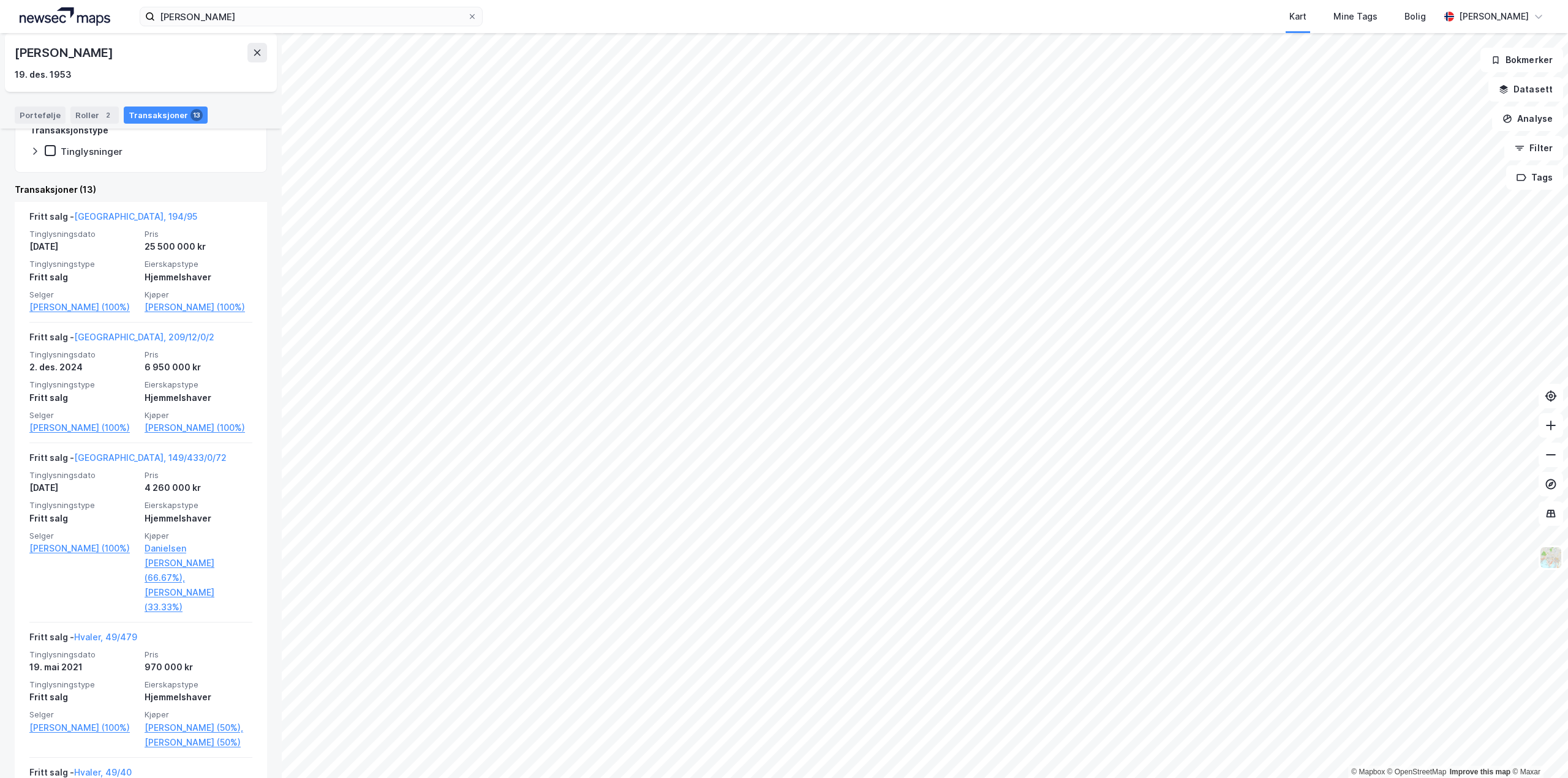
scroll to position [429, 0]
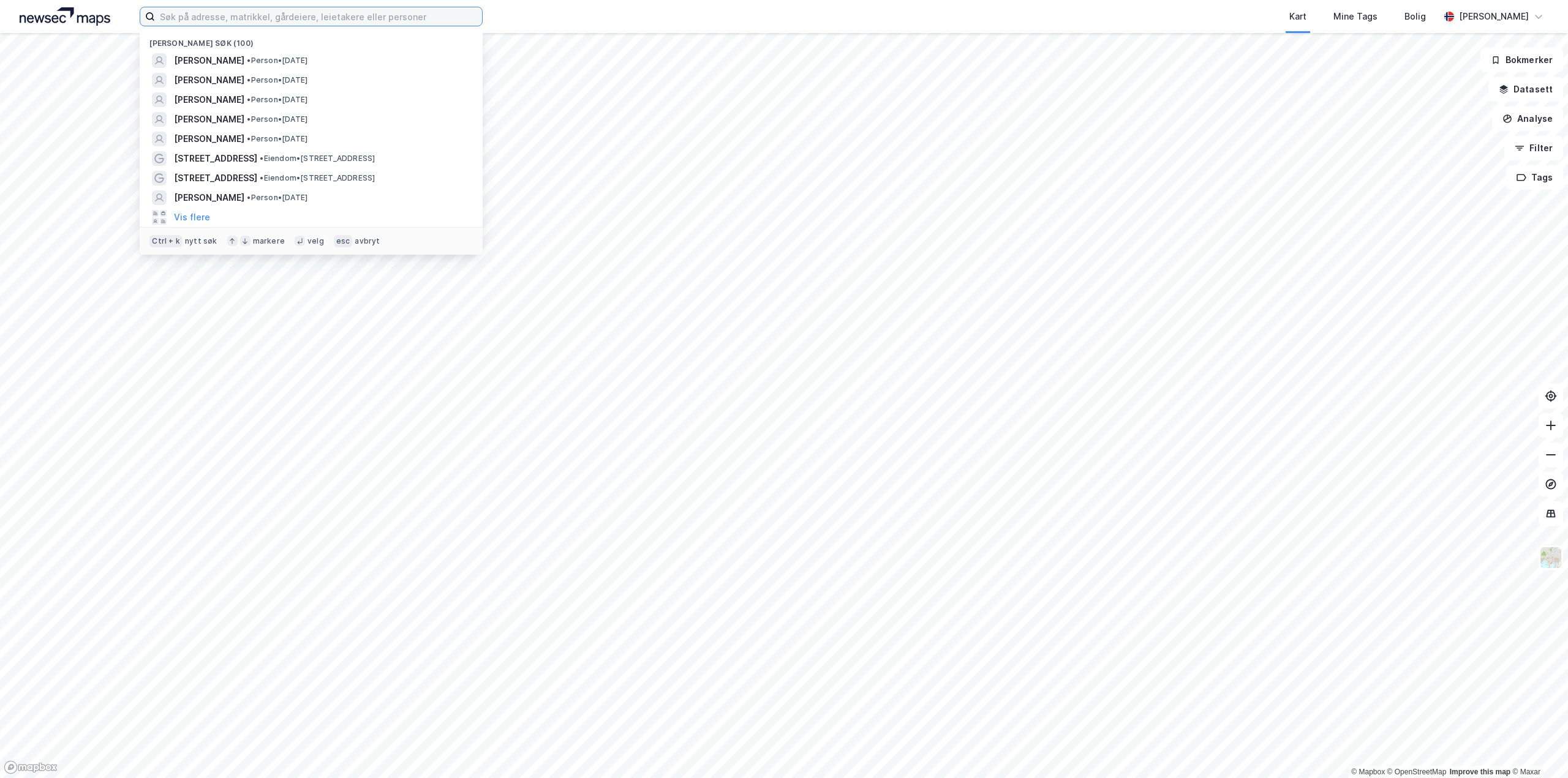
click at [212, 18] on input at bounding box center [319, 16] width 327 height 18
paste input "Tore Vatne"
type input "Tore Vatne"
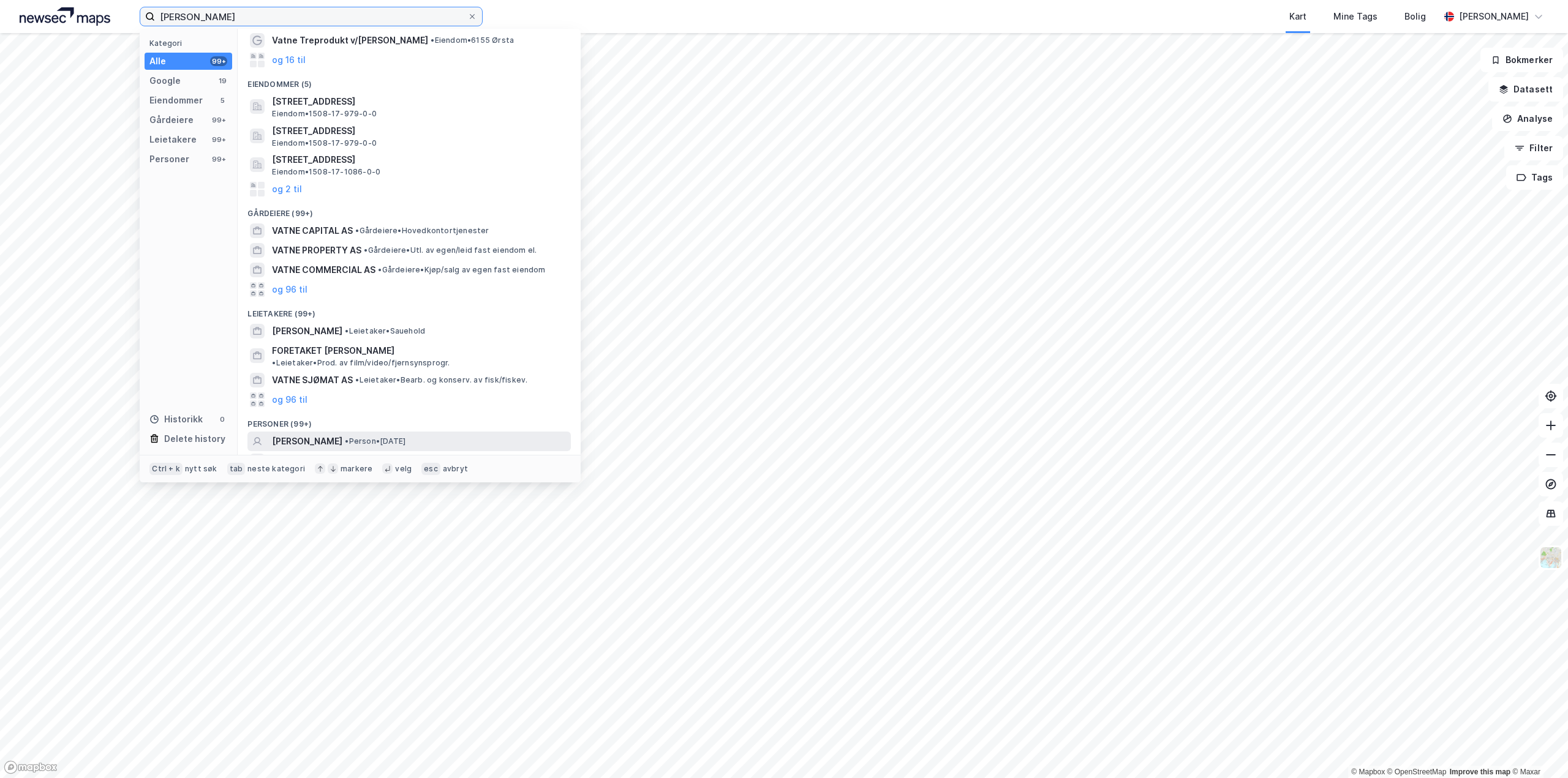
scroll to position [124, 0]
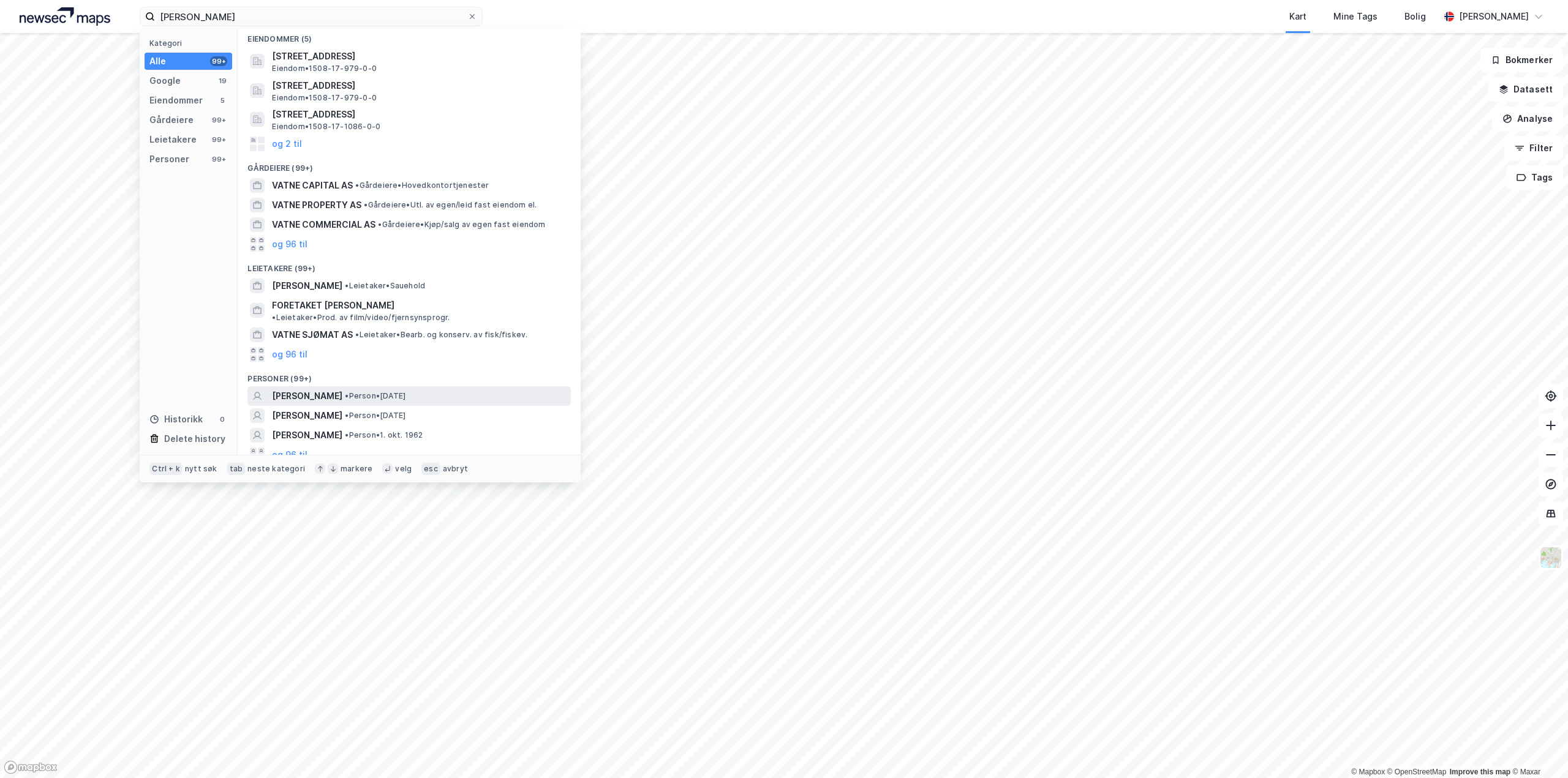
click at [302, 389] on span "TORE VATNE" at bounding box center [307, 396] width 71 height 15
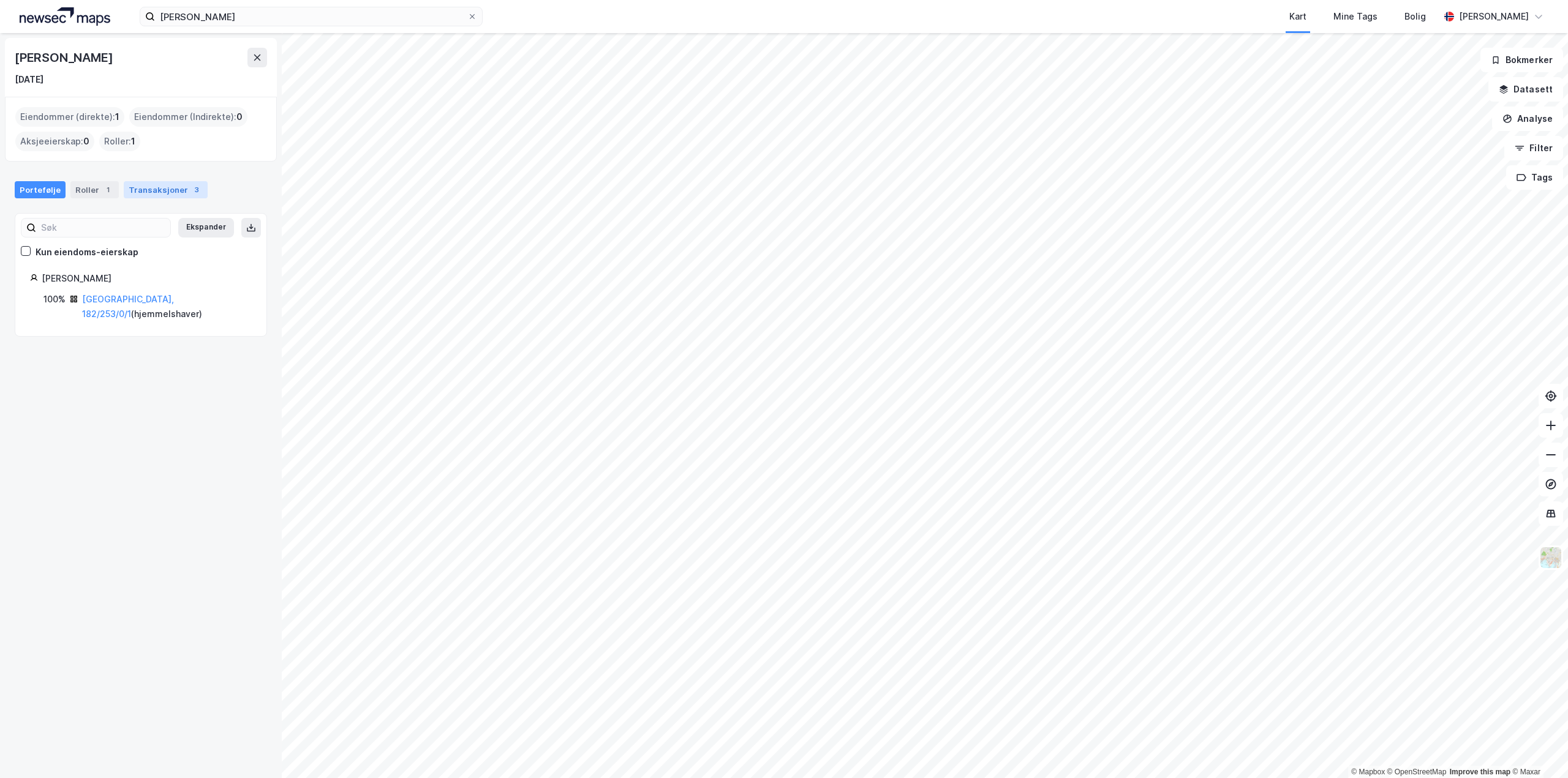
click at [168, 193] on div "Transaksjoner 3" at bounding box center [166, 190] width 84 height 17
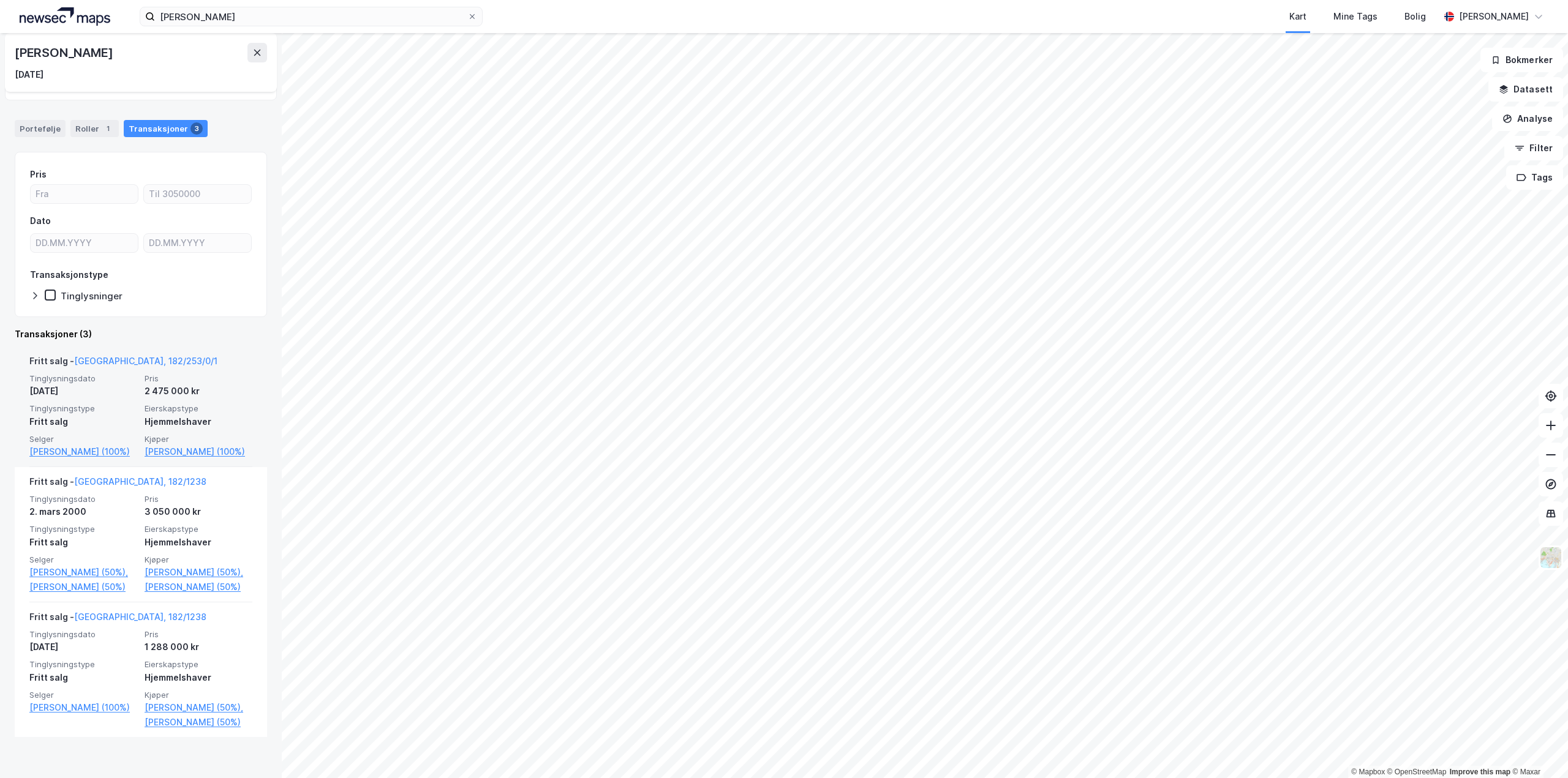
scroll to position [79, 0]
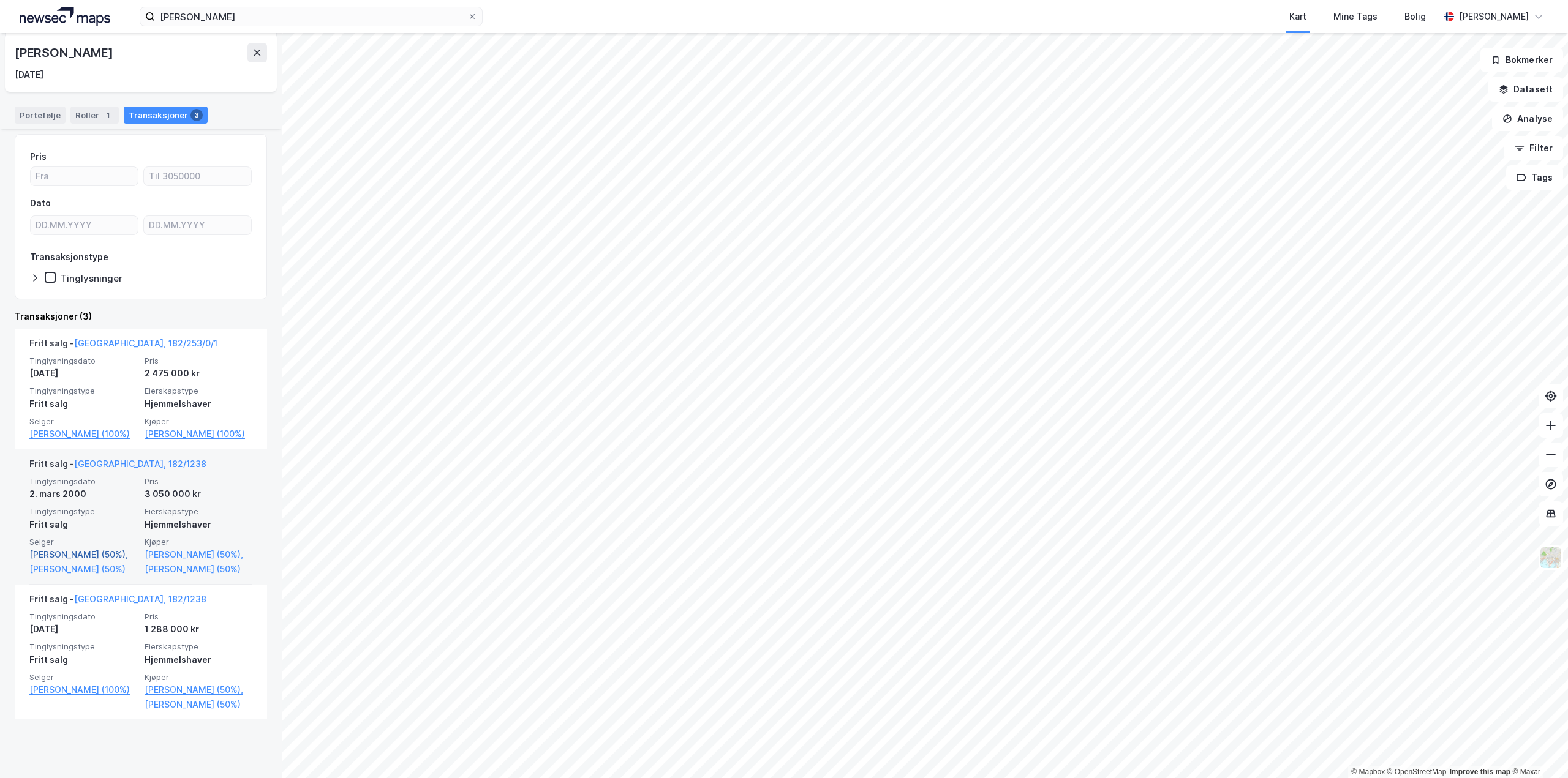
click at [62, 562] on link "Olstad Marit Jannecke (50%)," at bounding box center [83, 554] width 108 height 15
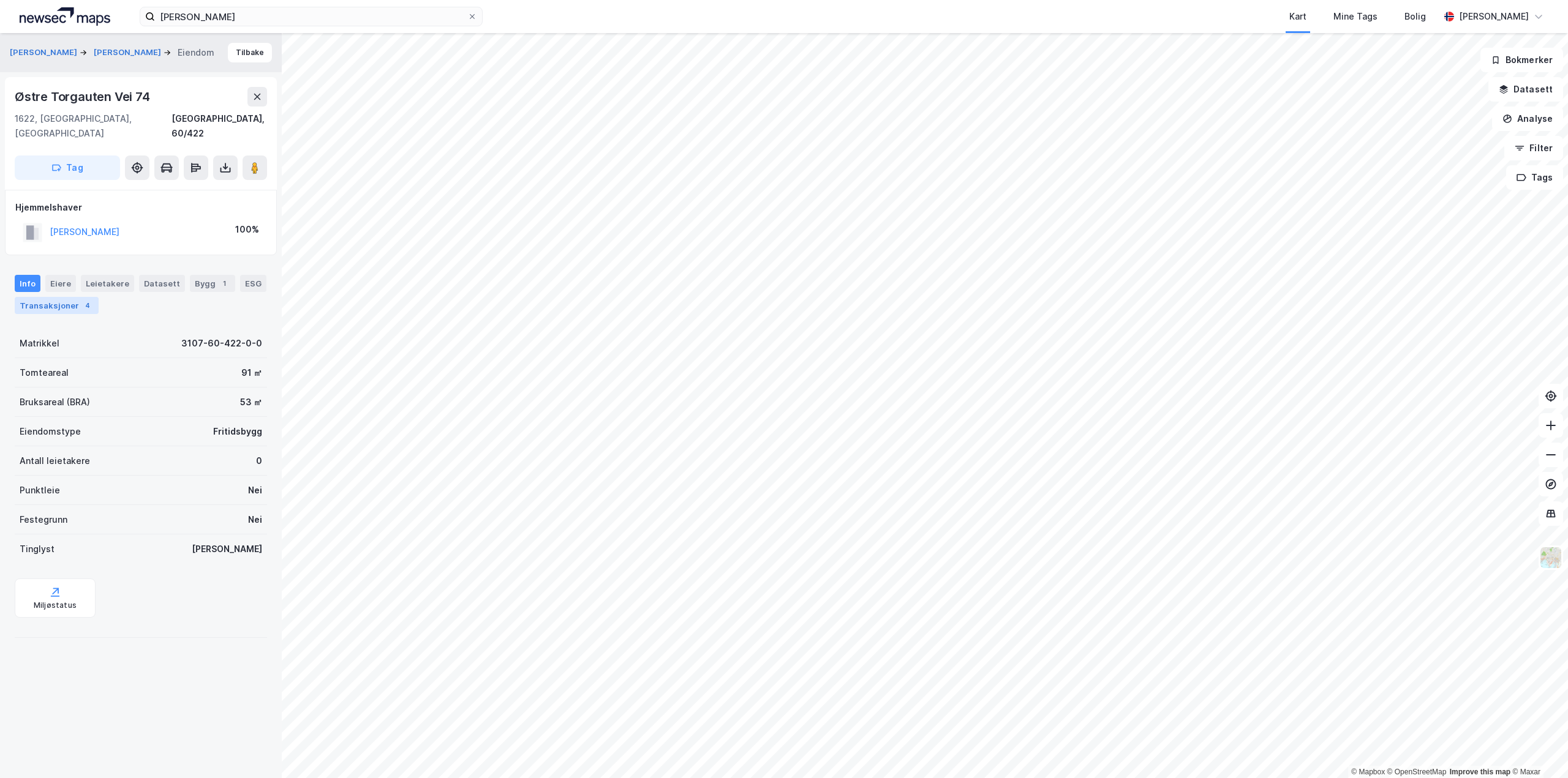
click at [33, 297] on div "Transaksjoner 4" at bounding box center [56, 305] width 84 height 17
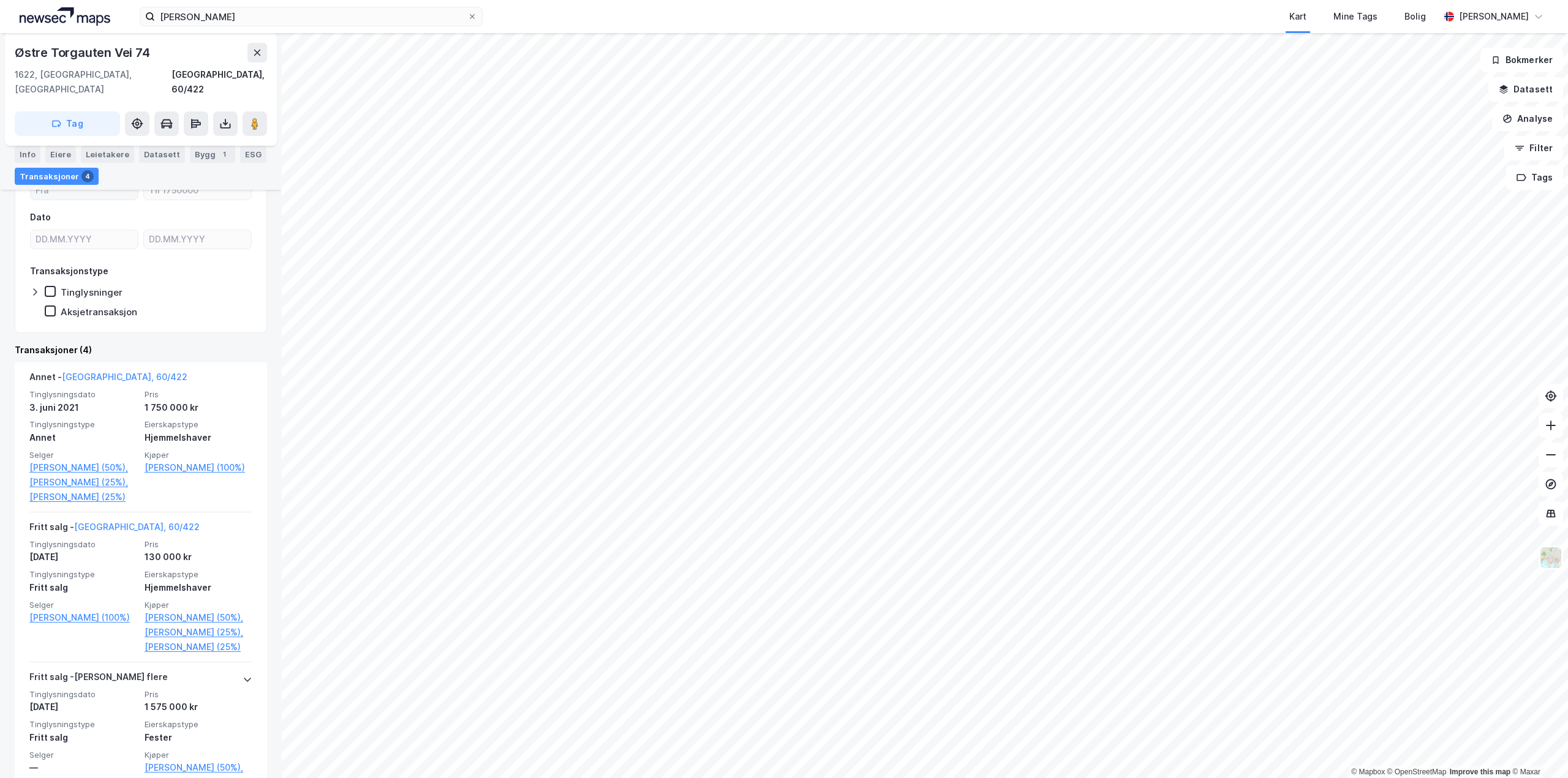
scroll to position [184, 0]
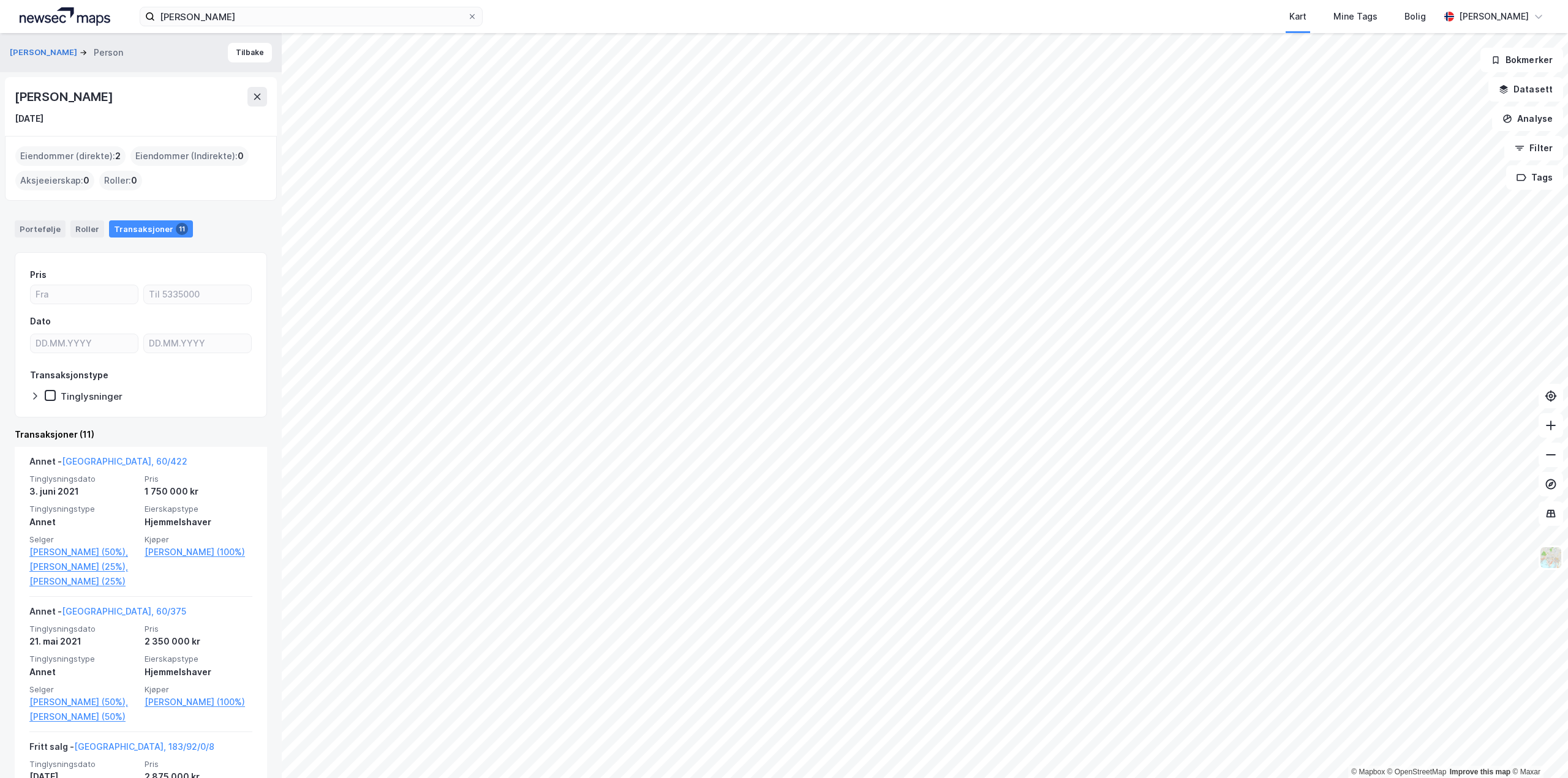
click at [587, 777] on html "Tore Vatne Kart Mine Tags Bolig Aleksander Moholdt © Mapbox © OpenStreetMap Imp…" at bounding box center [784, 389] width 1568 height 778
click at [0, 173] on html "Tore Vatne Kart Mine Tags Bolig Aleksander Moholdt © Mapbox © OpenStreetMap Imp…" at bounding box center [784, 389] width 1568 height 778
click at [377, 0] on html "Tore Vatne Kart Mine Tags Bolig Aleksander Moholdt © Mapbox © OpenStreetMap Imp…" at bounding box center [784, 389] width 1568 height 778
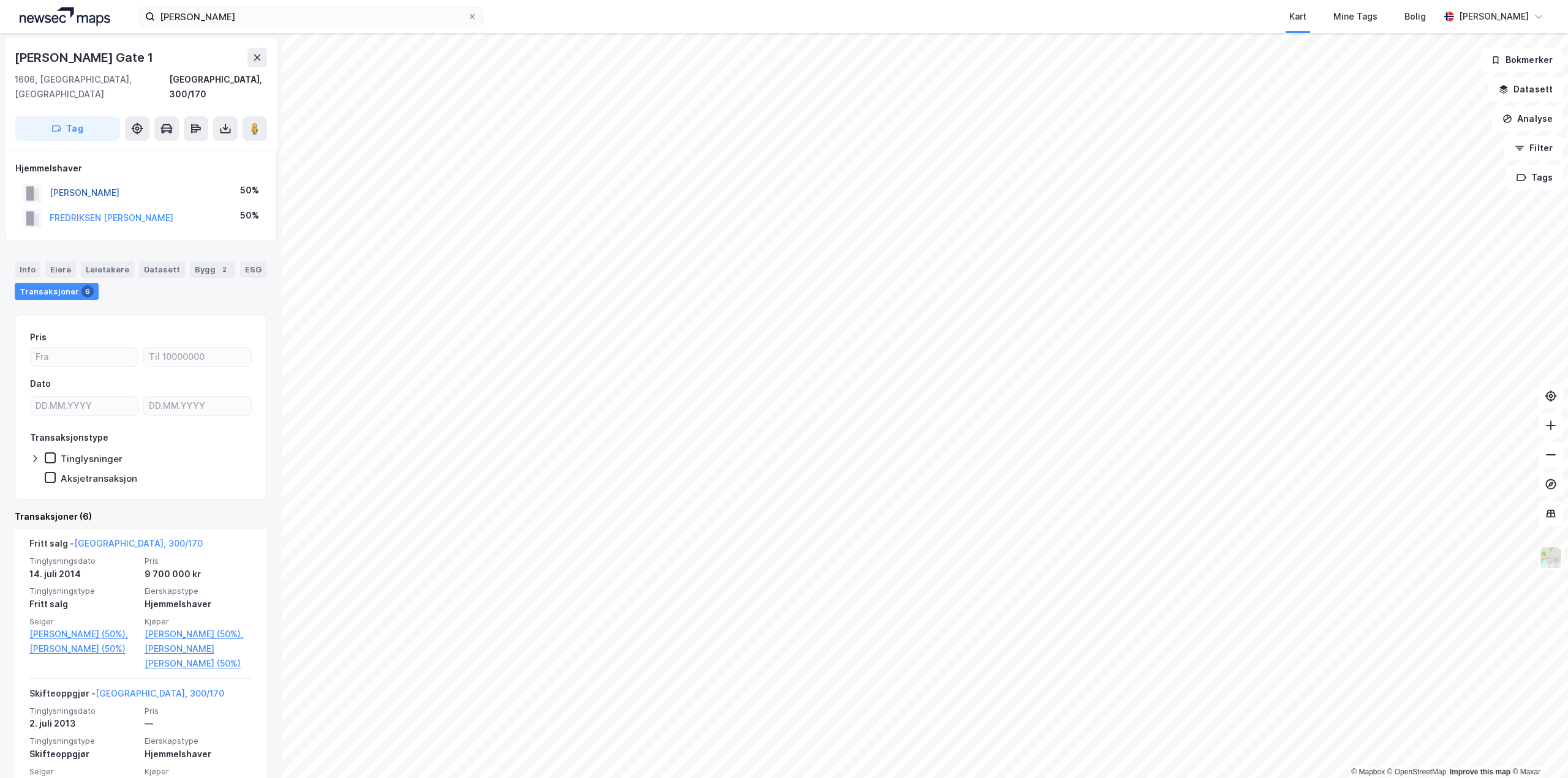
click at [0, 0] on button "FREDRIKSEN MORTEN OLAV" at bounding box center [0, 0] width 0 height 0
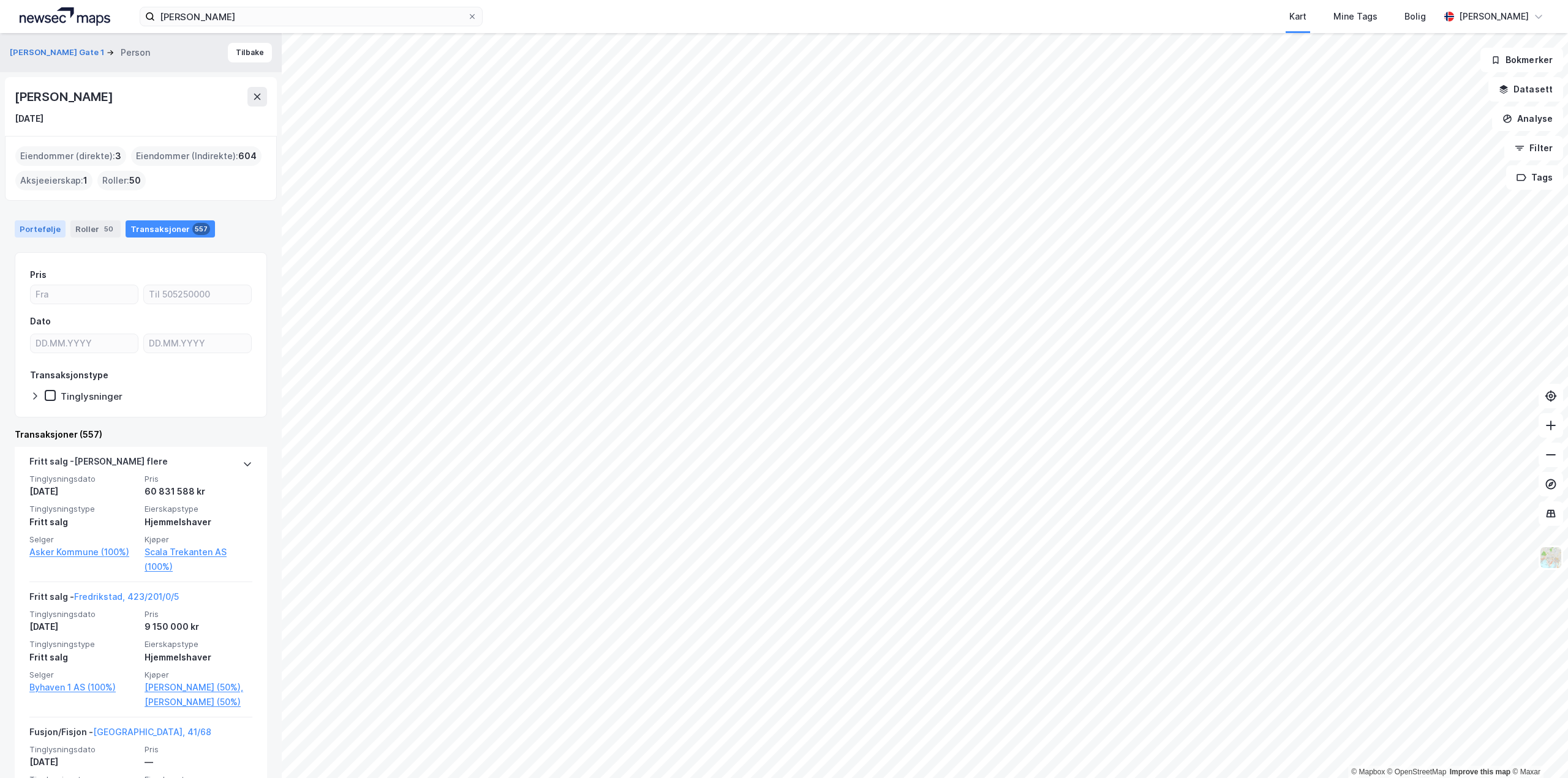
click at [41, 227] on div "Portefølje" at bounding box center [40, 229] width 51 height 17
